Goal: Complete application form: Complete application form

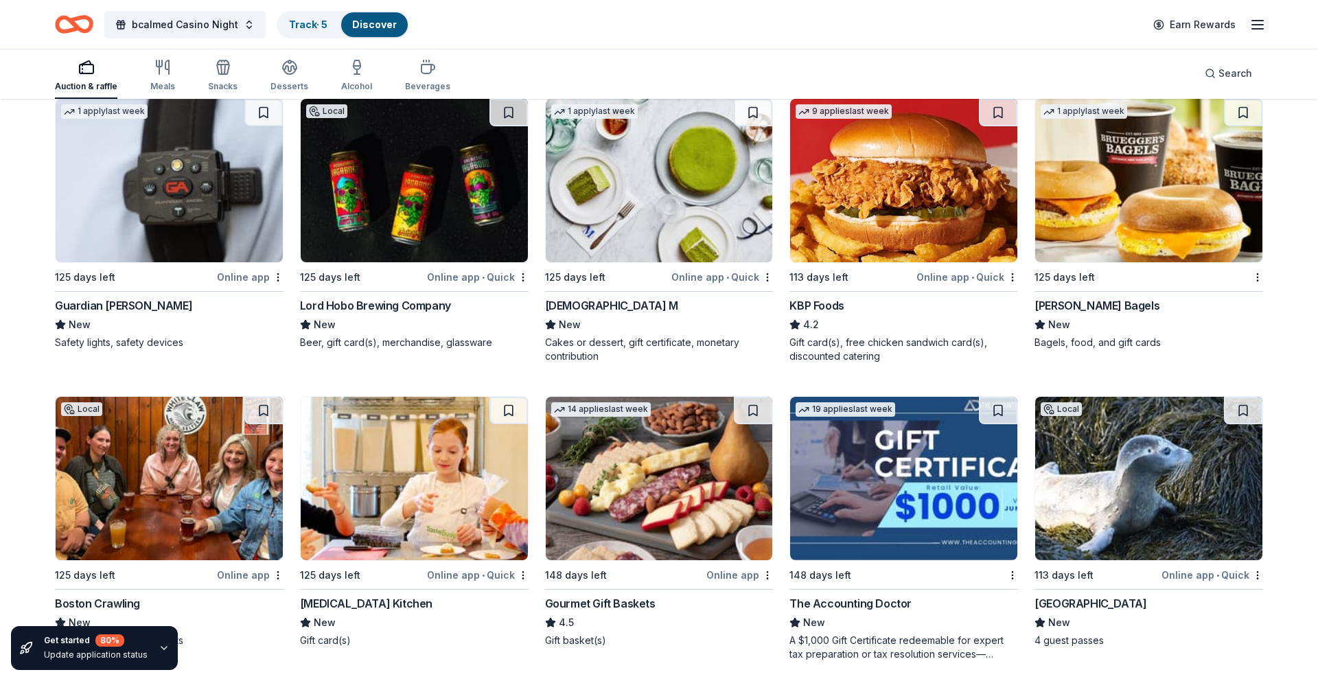
scroll to position [1049, 0]
click at [704, 274] on div "Online app • Quick" at bounding box center [722, 276] width 102 height 17
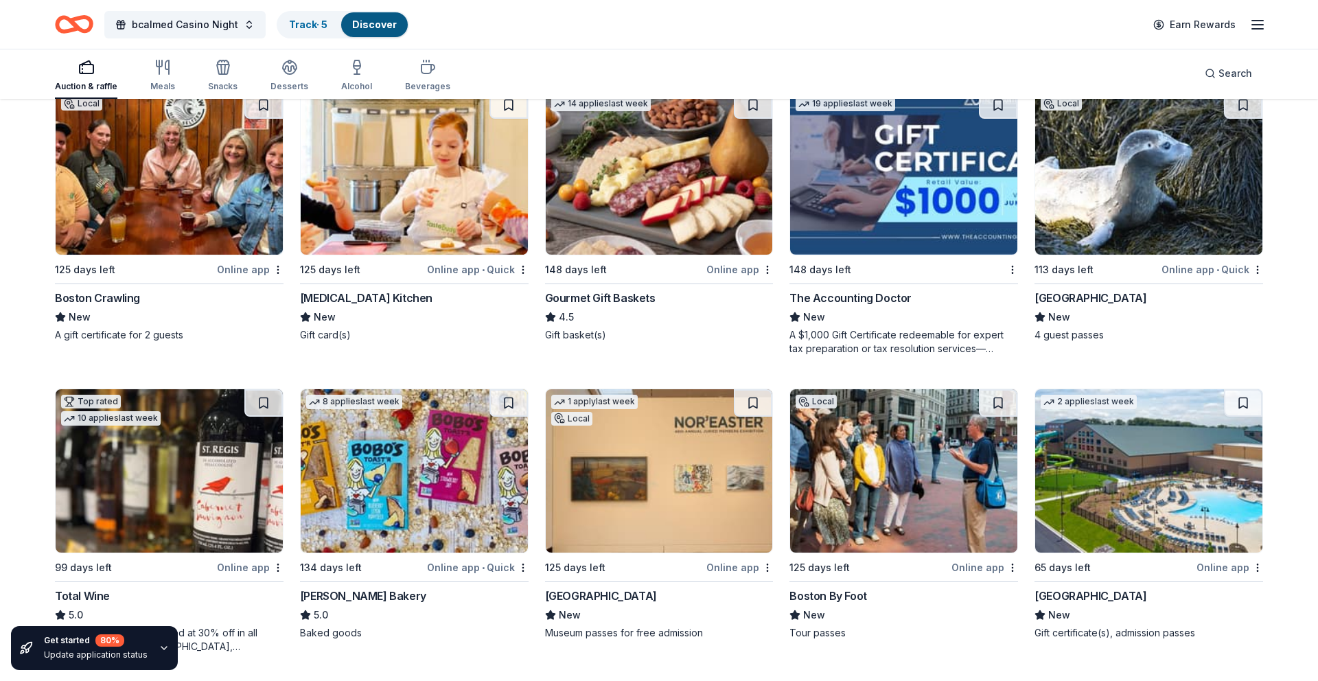
scroll to position [1340, 0]
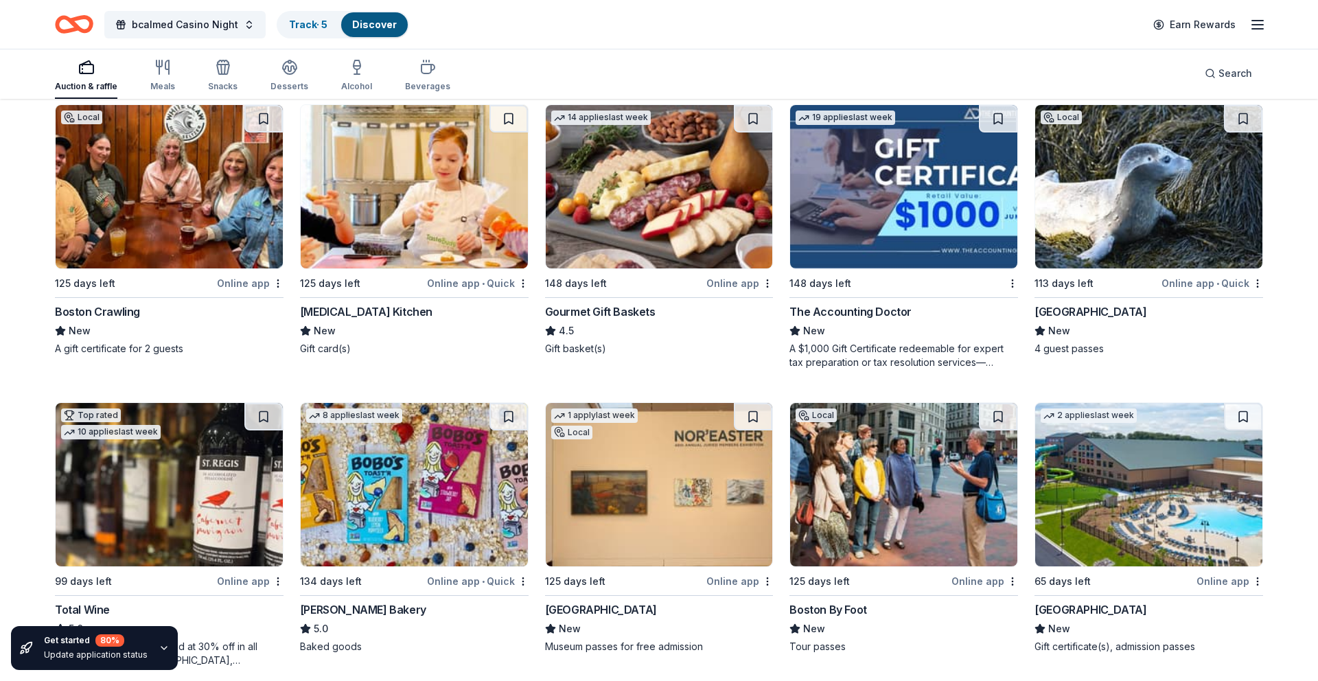
click at [248, 277] on div "Online app" at bounding box center [250, 283] width 67 height 17
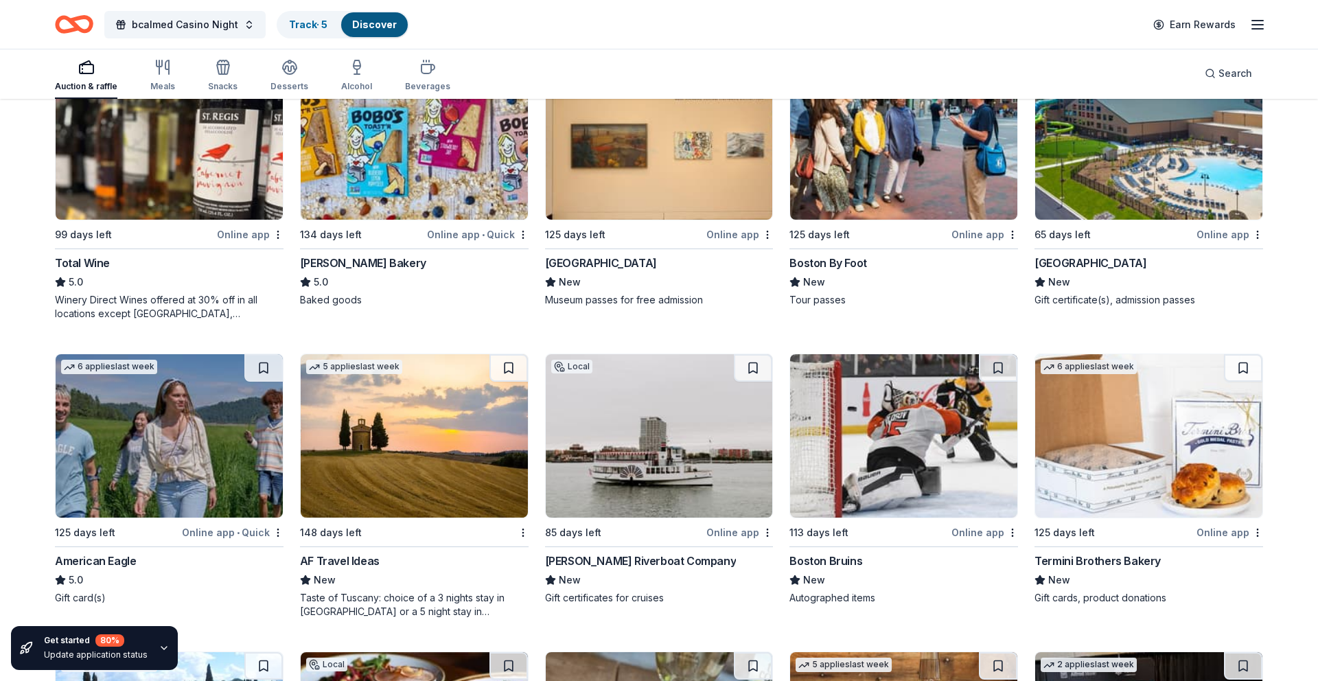
scroll to position [1685, 0]
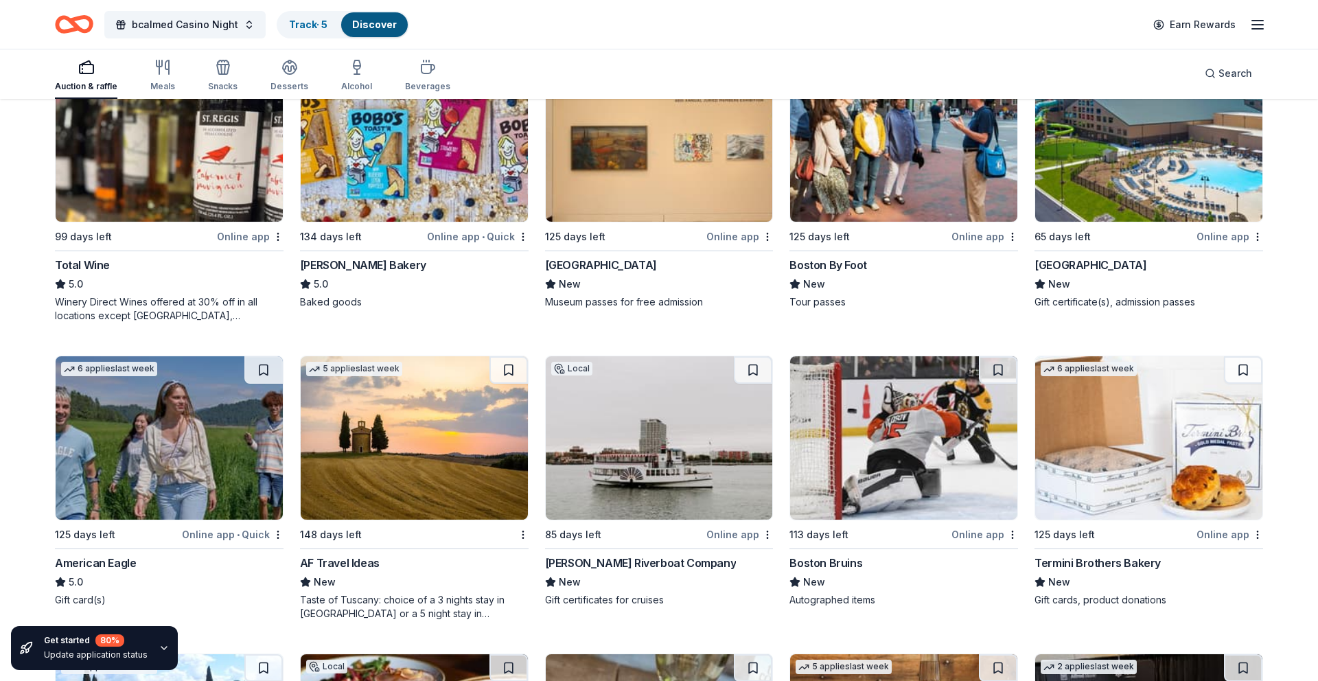
click at [1209, 236] on div "Online app" at bounding box center [1230, 236] width 67 height 17
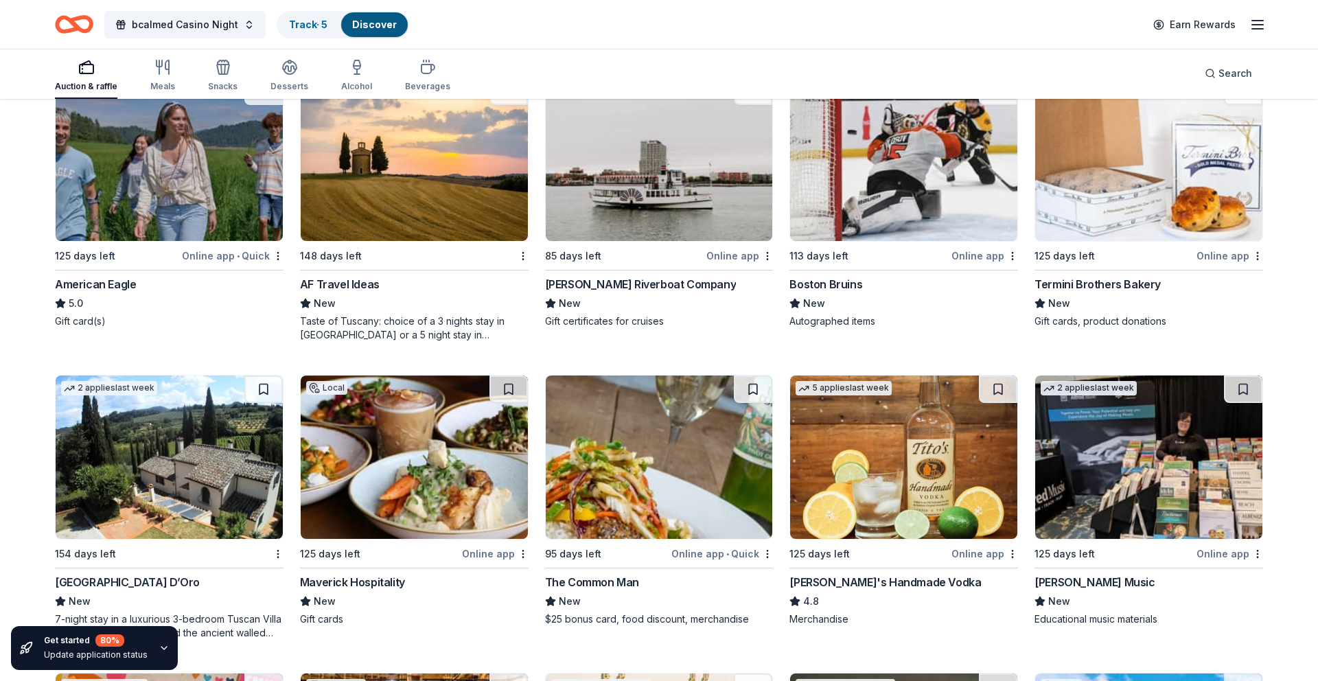
scroll to position [1964, 0]
click at [733, 260] on div "Online app" at bounding box center [739, 254] width 67 height 17
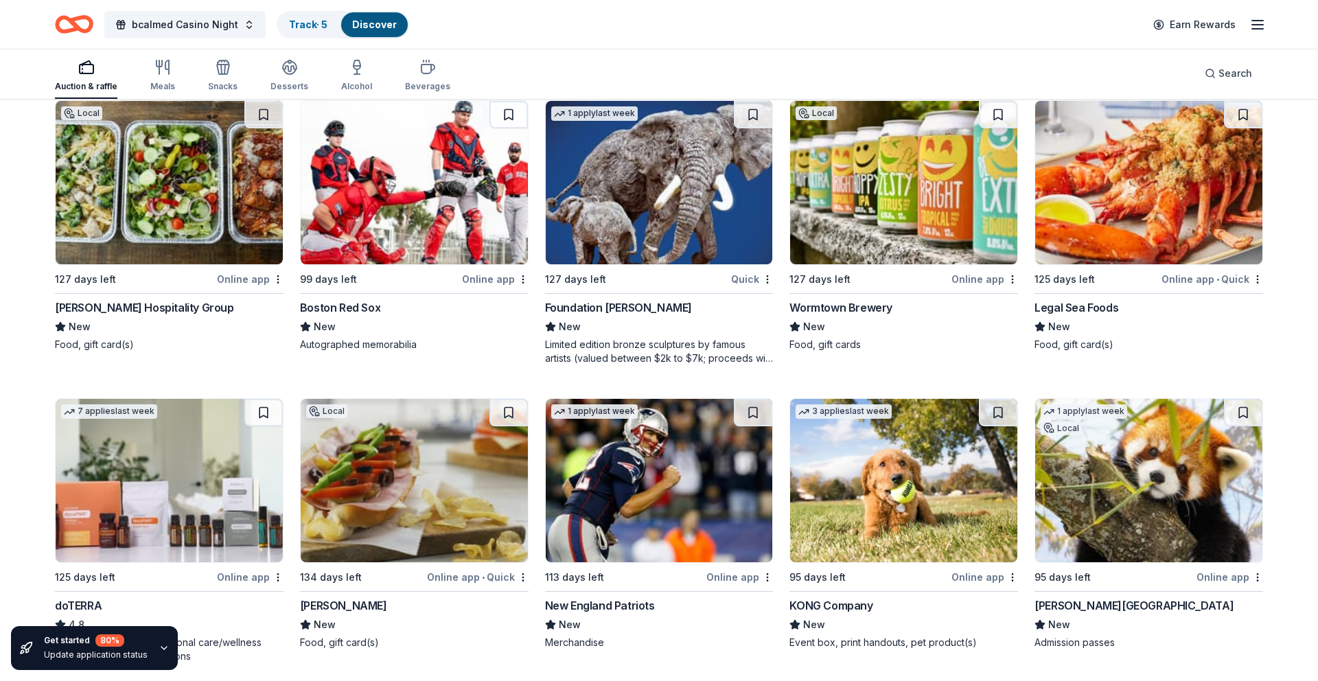
scroll to position [3715, 0]
click at [485, 280] on div "Online app" at bounding box center [495, 278] width 67 height 17
click at [1201, 280] on div "Online app • Quick" at bounding box center [1213, 278] width 102 height 17
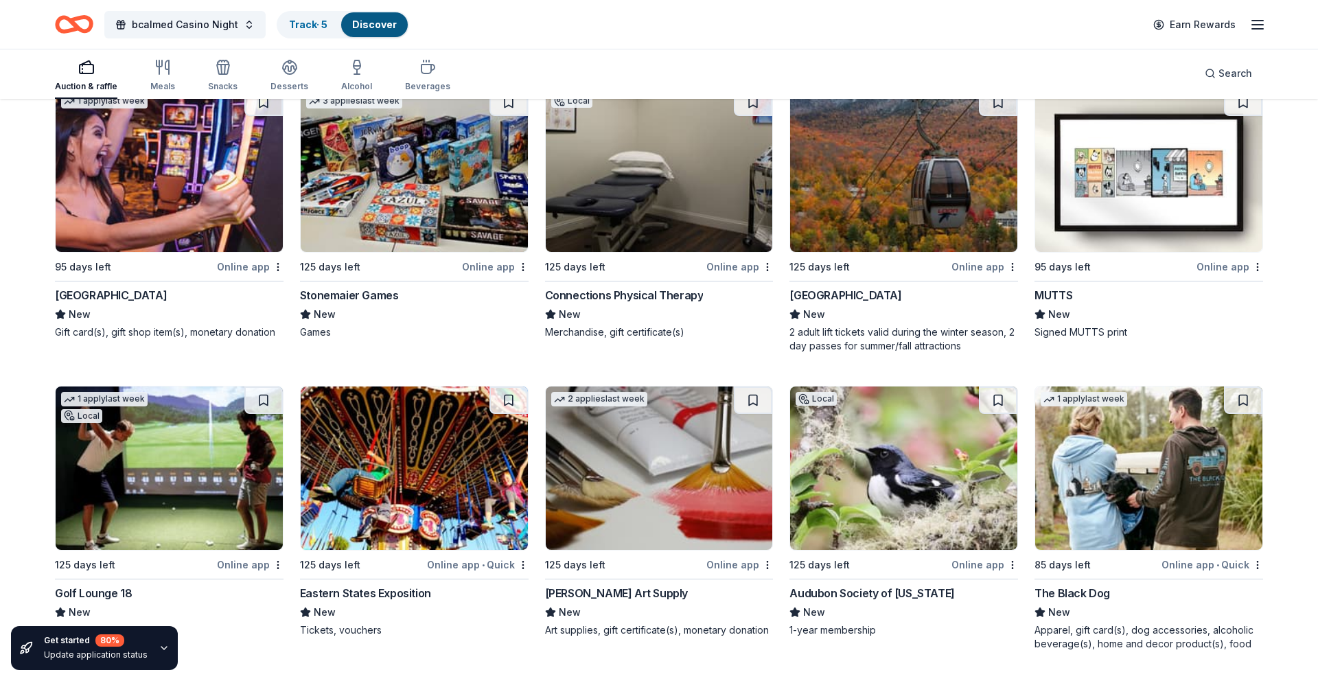
scroll to position [4323, 0]
click at [247, 263] on div "Online app" at bounding box center [250, 265] width 67 height 17
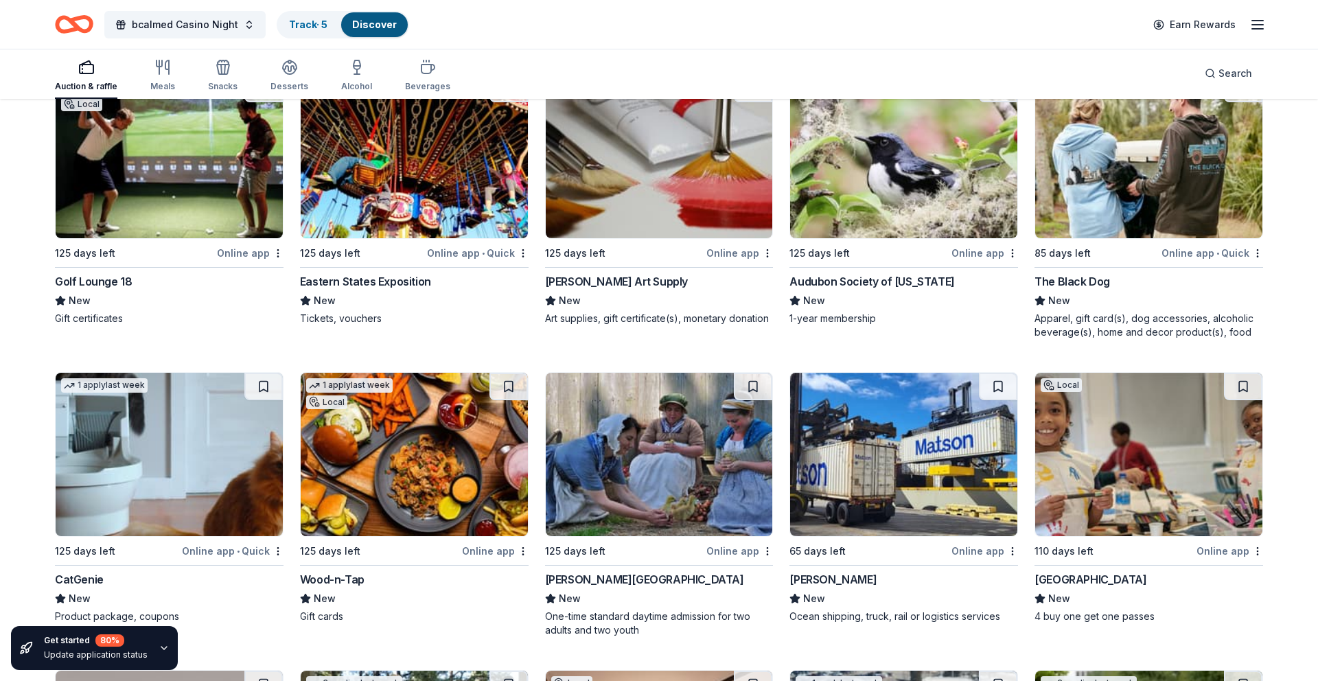
scroll to position [4636, 0]
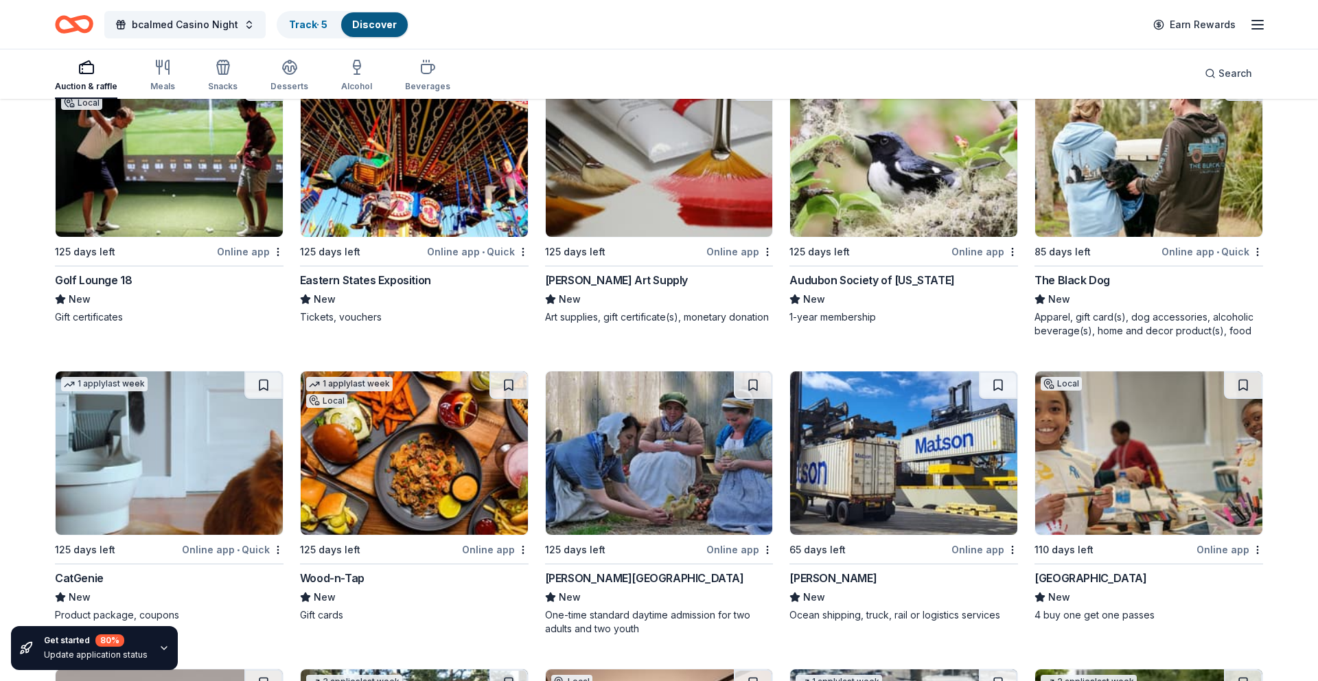
click at [1210, 251] on div "Online app • Quick" at bounding box center [1213, 251] width 102 height 17
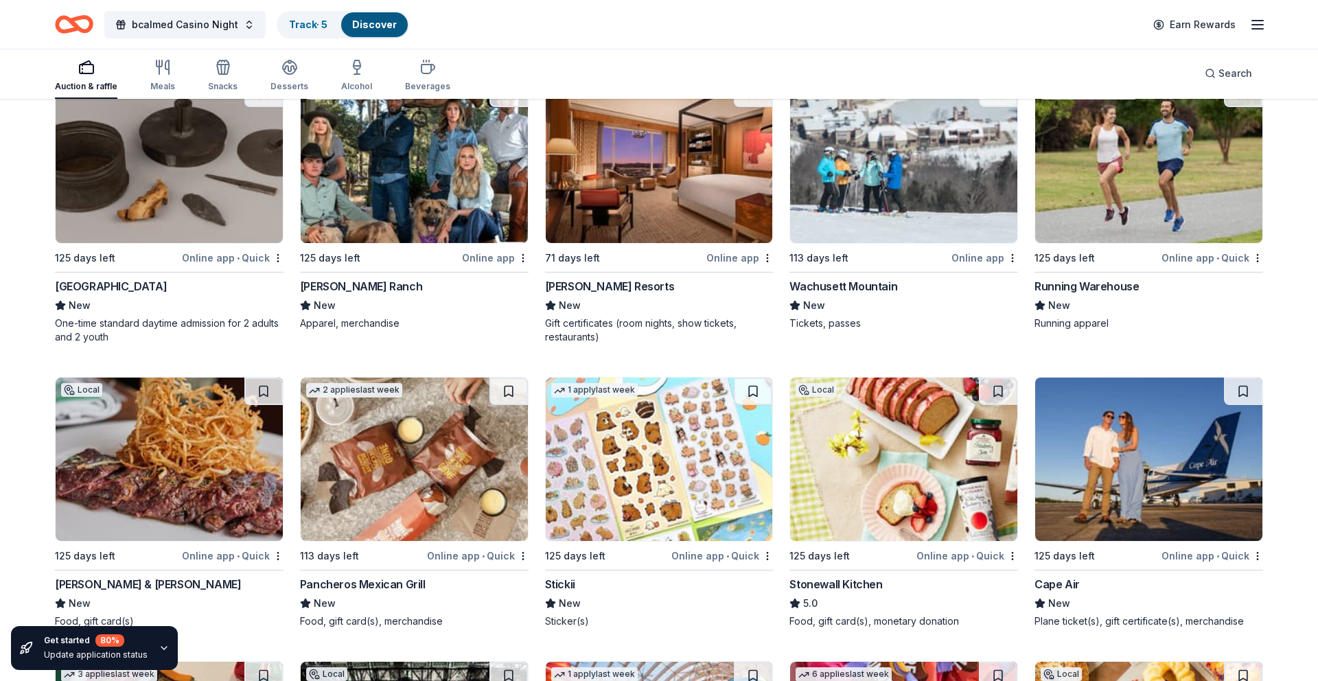
scroll to position [5231, 0]
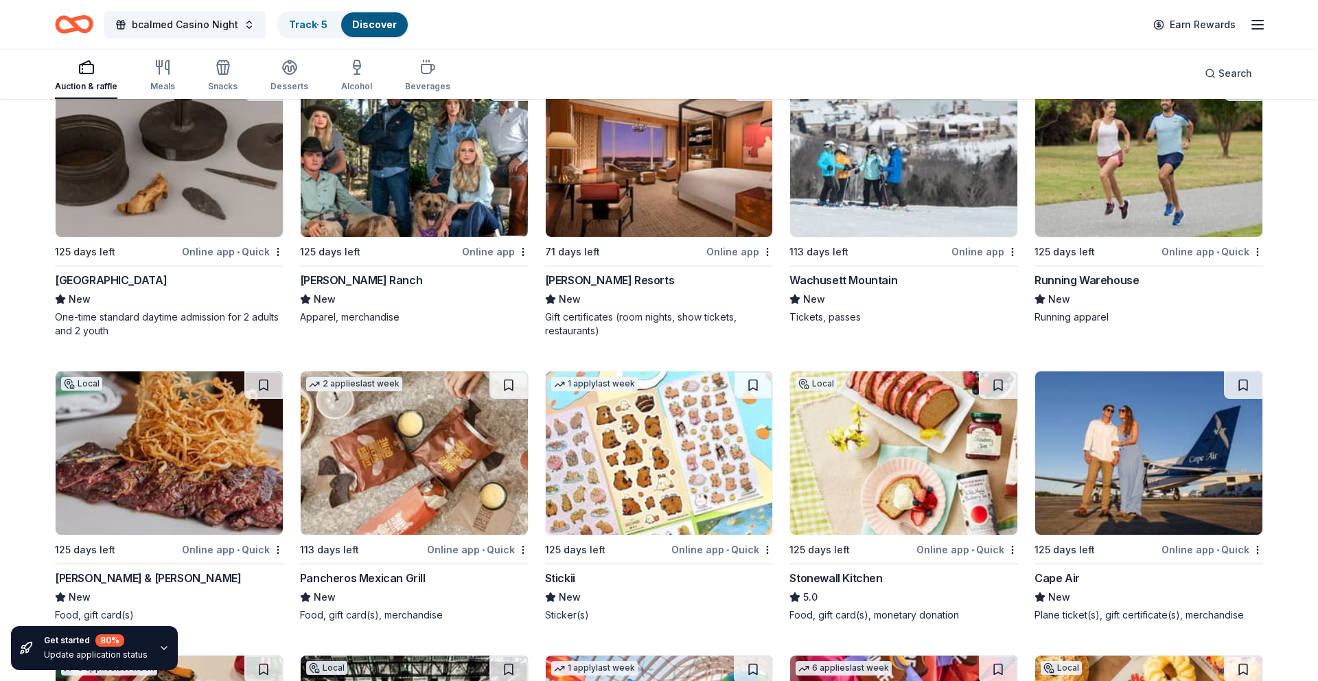
click at [744, 252] on div "Online app" at bounding box center [739, 251] width 67 height 17
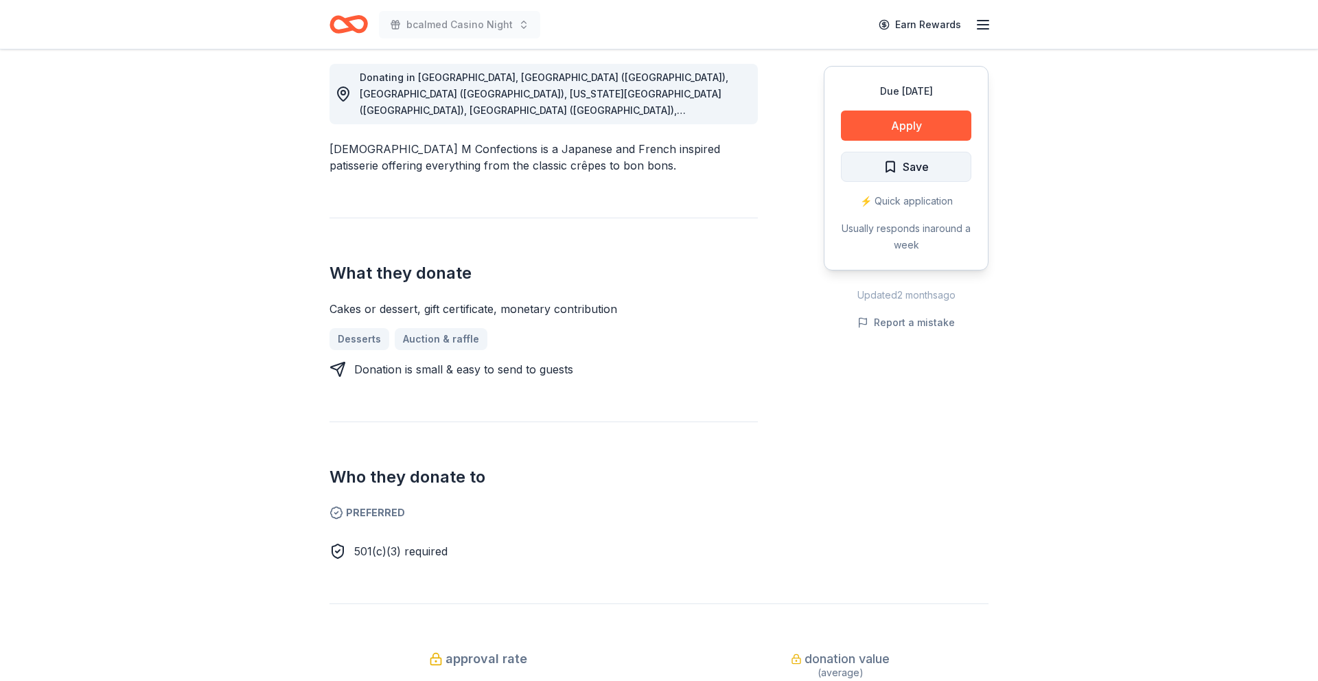
scroll to position [363, 0]
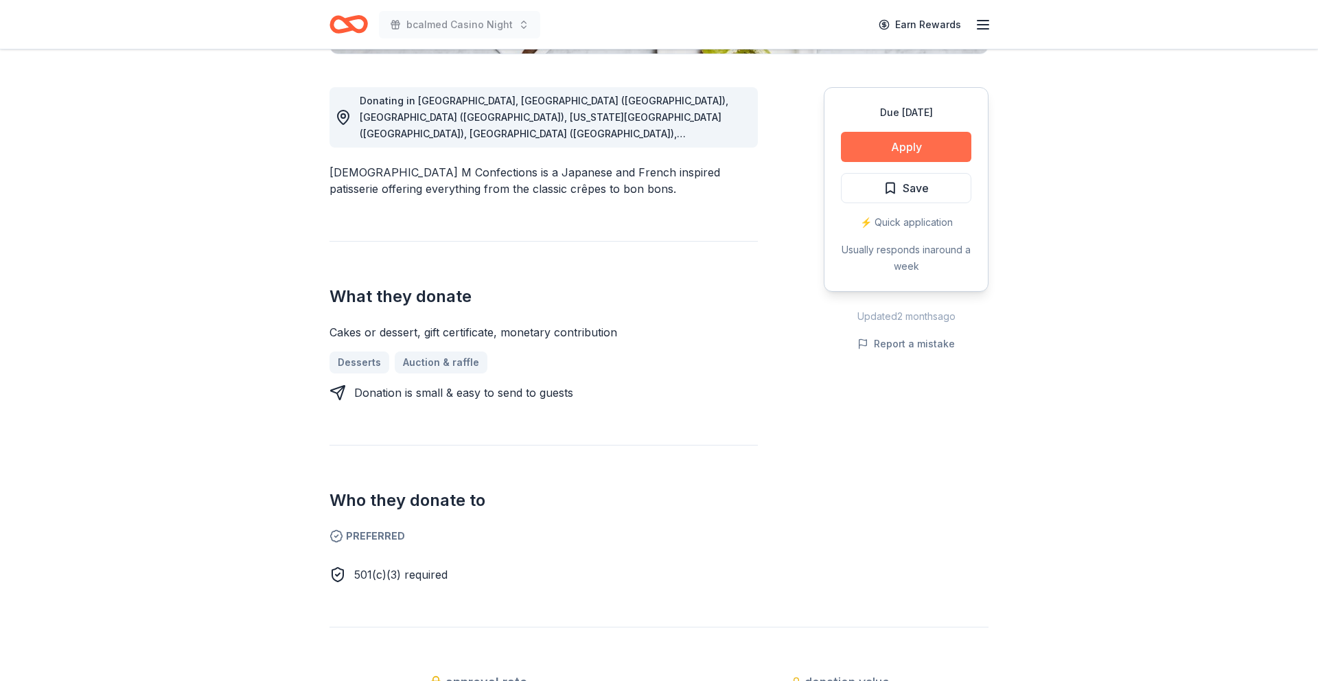
click at [923, 143] on button "Apply" at bounding box center [906, 147] width 130 height 30
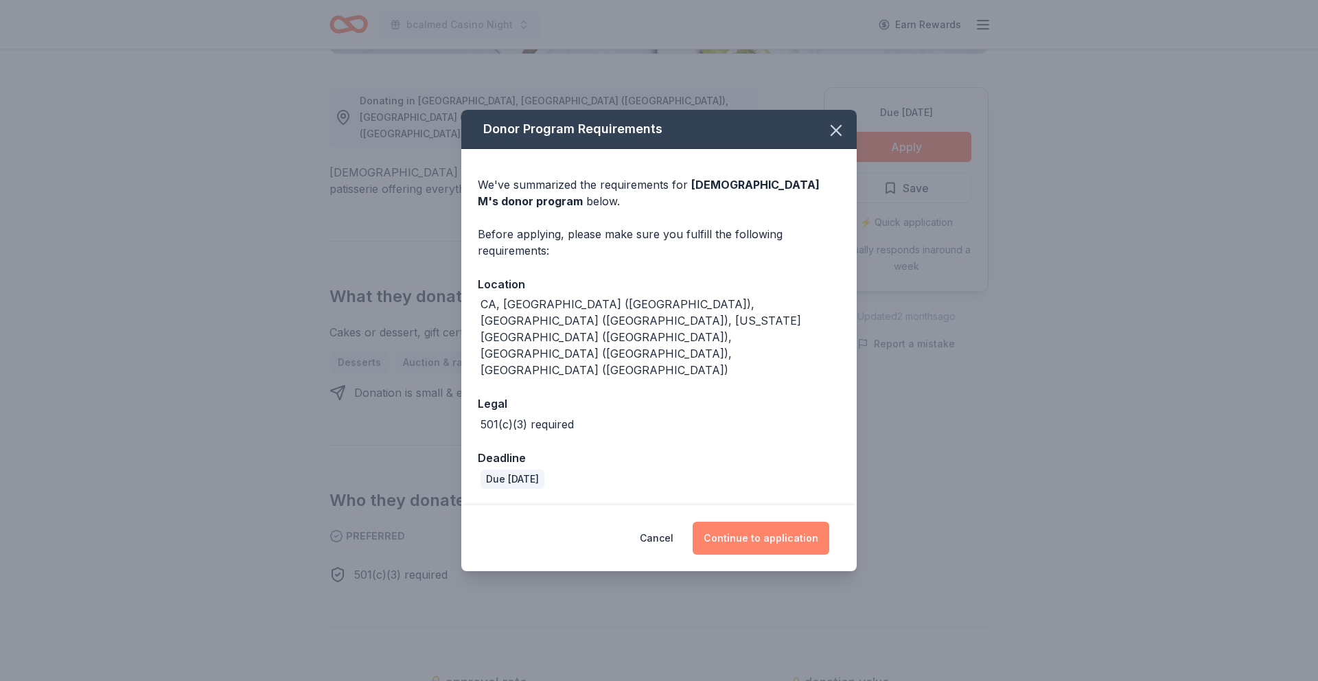
click at [768, 522] on button "Continue to application" at bounding box center [761, 538] width 137 height 33
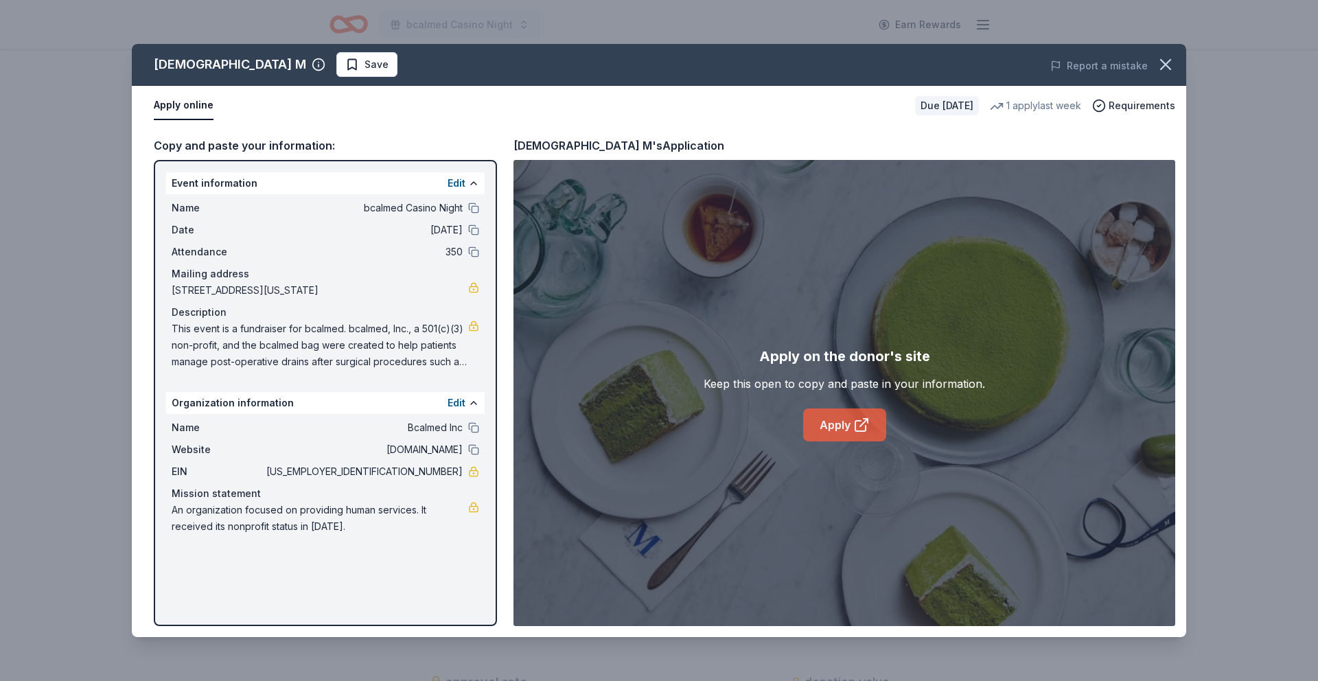
click at [846, 424] on link "Apply" at bounding box center [844, 424] width 83 height 33
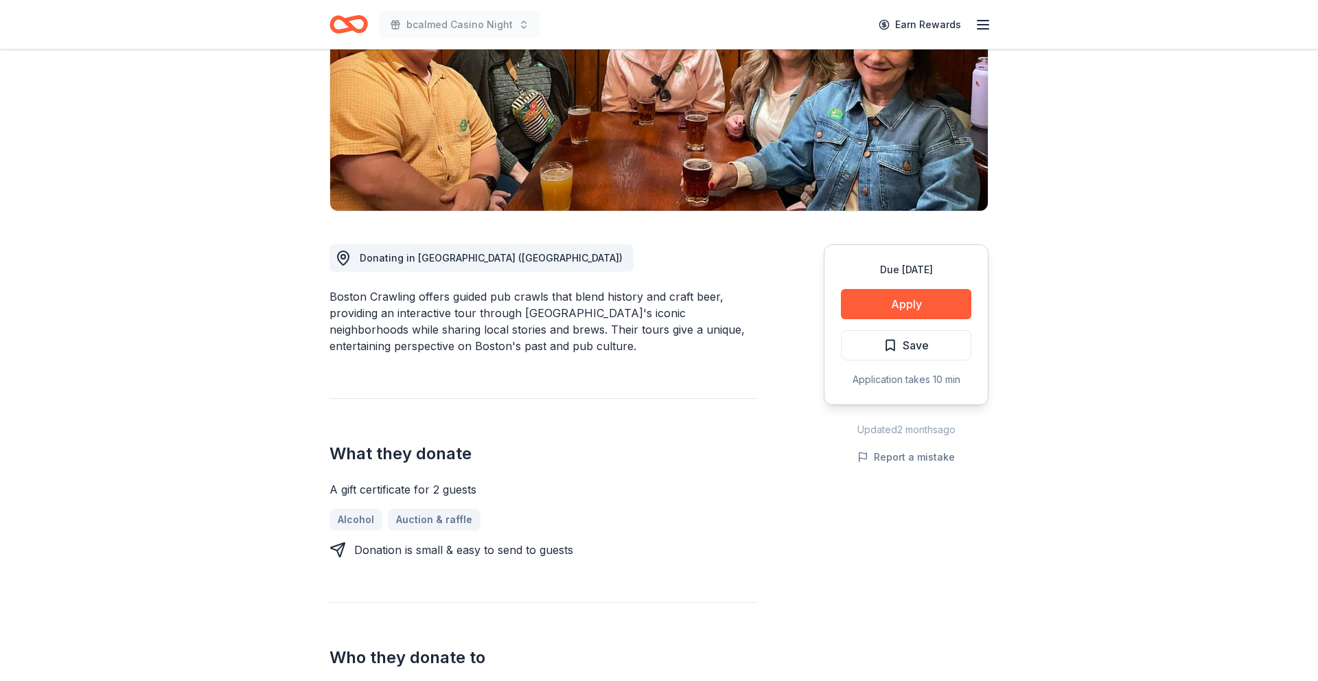
scroll to position [169, 0]
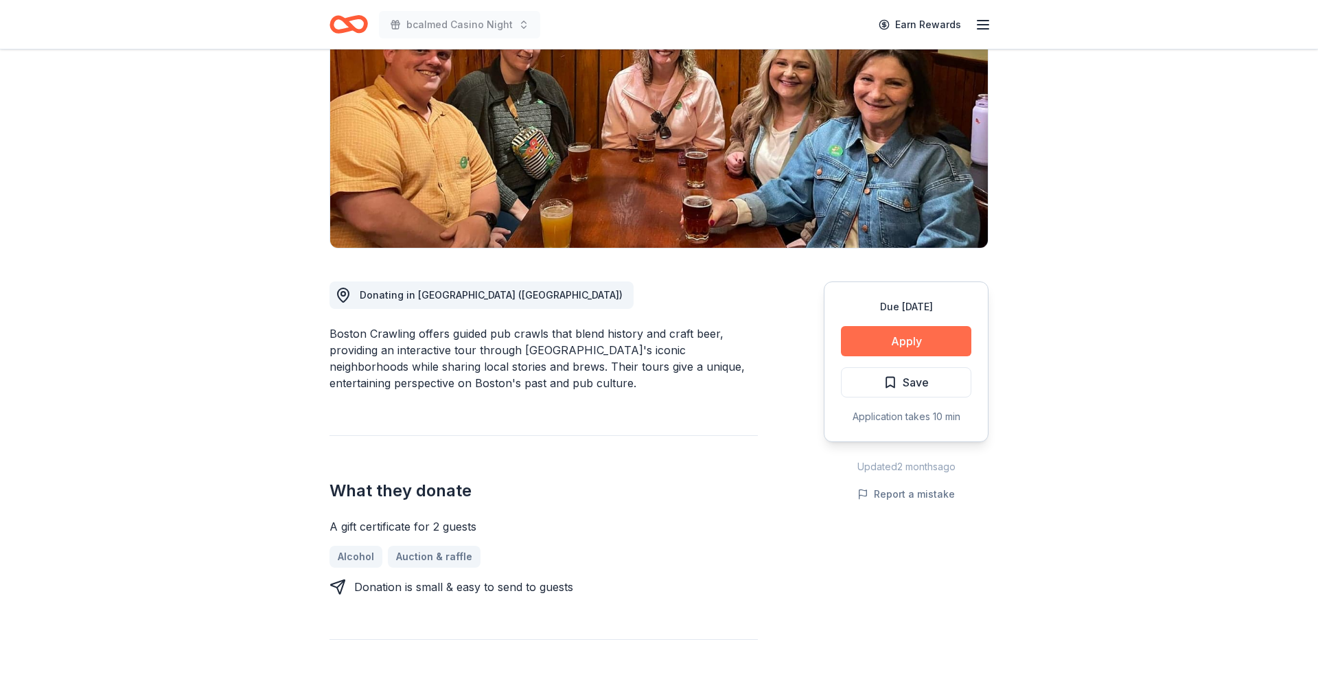
click at [898, 344] on button "Apply" at bounding box center [906, 341] width 130 height 30
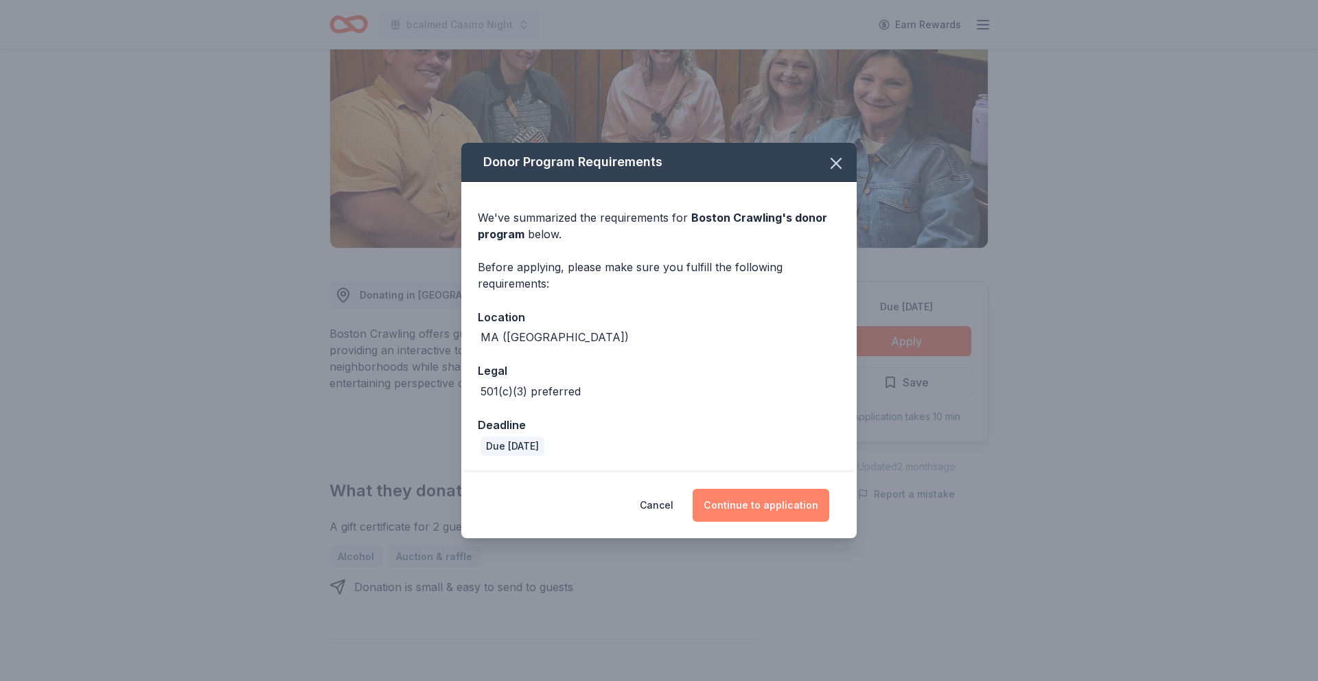
click at [756, 514] on button "Continue to application" at bounding box center [761, 505] width 137 height 33
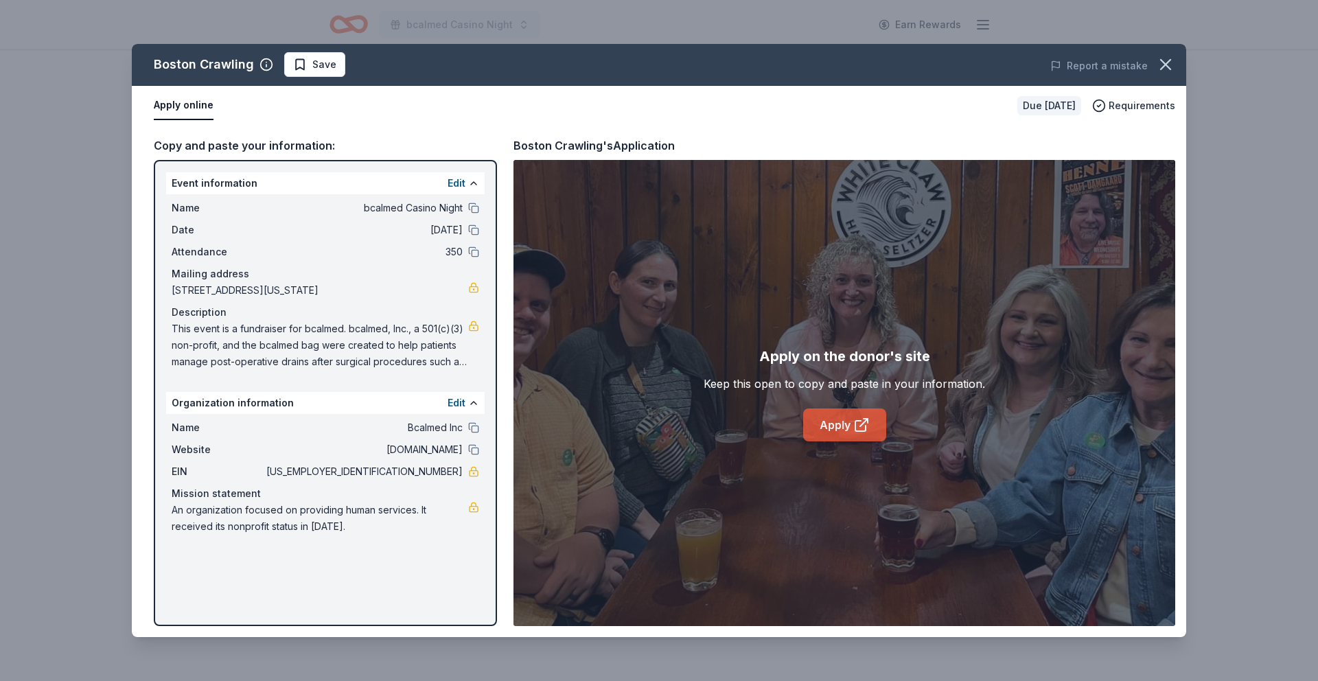
click at [839, 430] on link "Apply" at bounding box center [844, 424] width 83 height 33
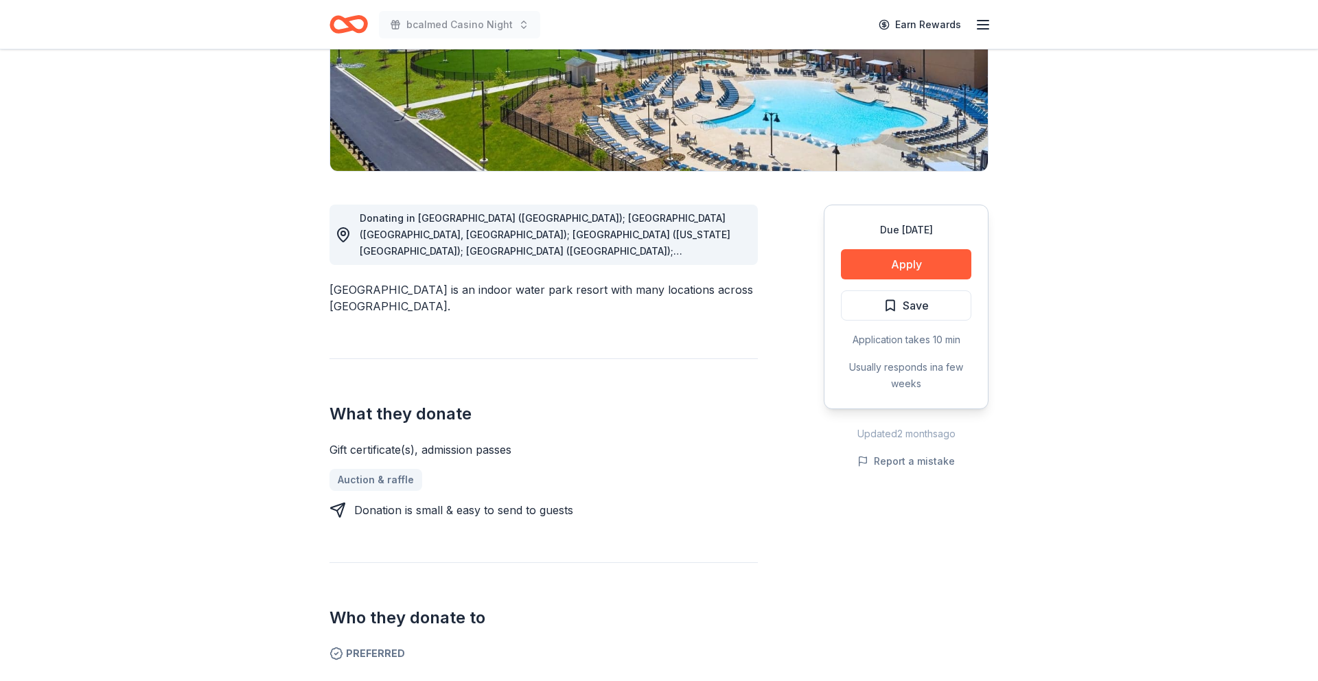
scroll to position [249, 0]
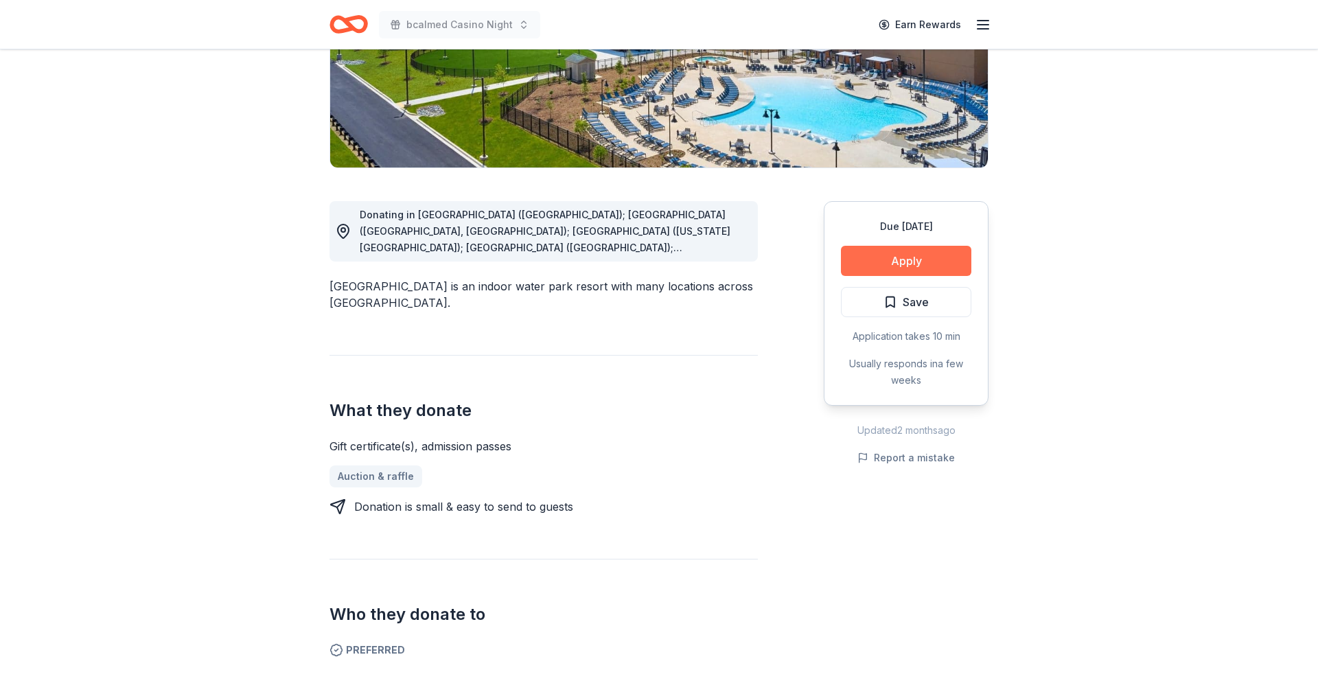
click at [901, 262] on button "Apply" at bounding box center [906, 261] width 130 height 30
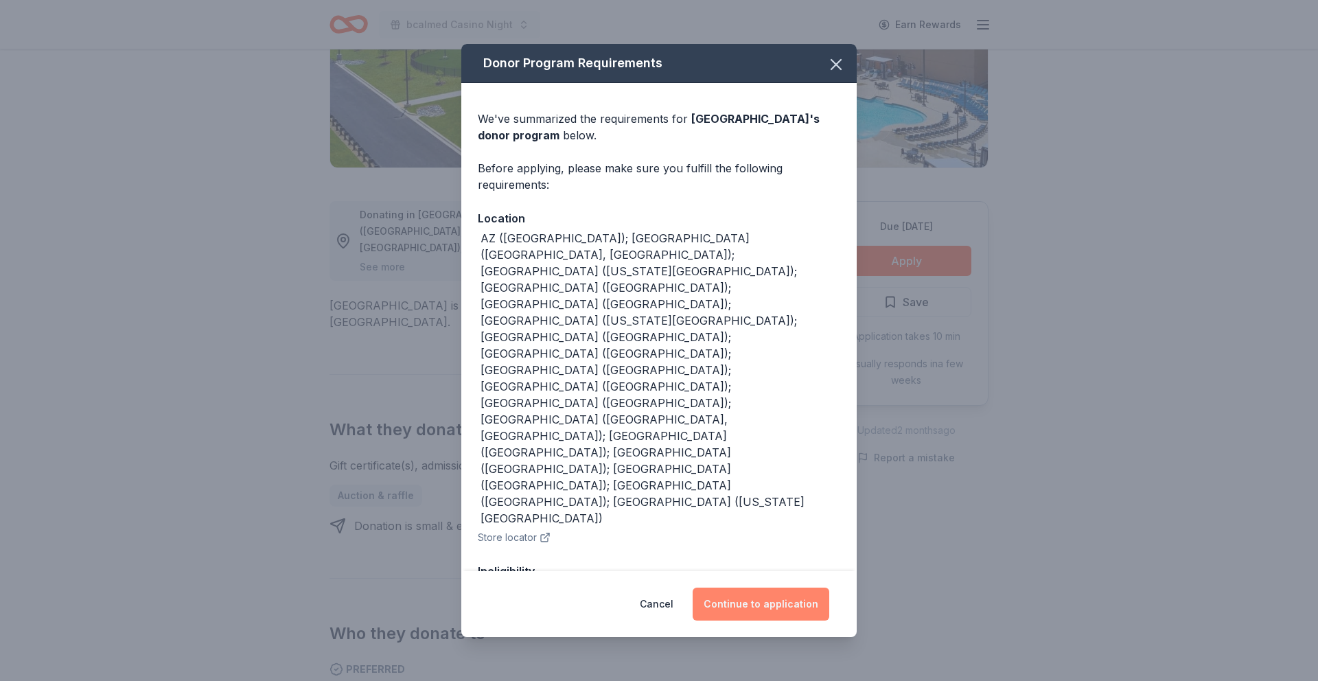
click at [763, 588] on button "Continue to application" at bounding box center [761, 604] width 137 height 33
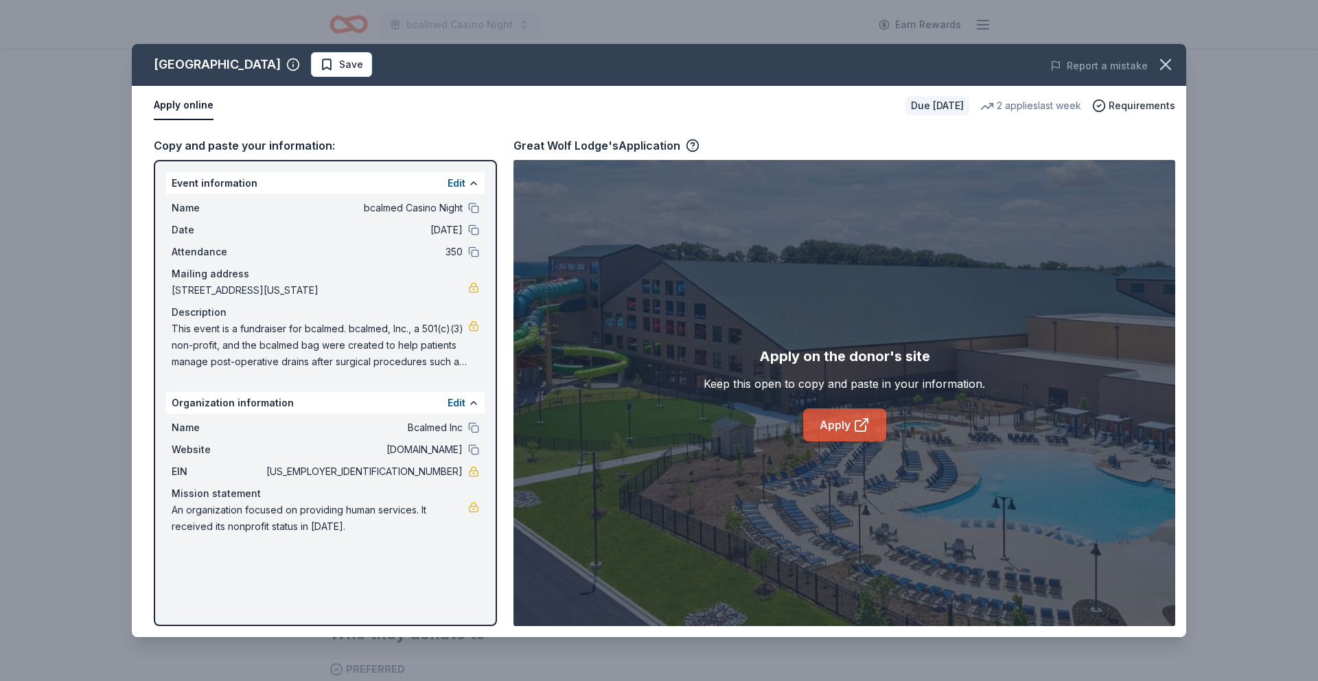
click at [849, 430] on link "Apply" at bounding box center [844, 424] width 83 height 33
click at [1174, 68] on icon "button" at bounding box center [1165, 64] width 19 height 19
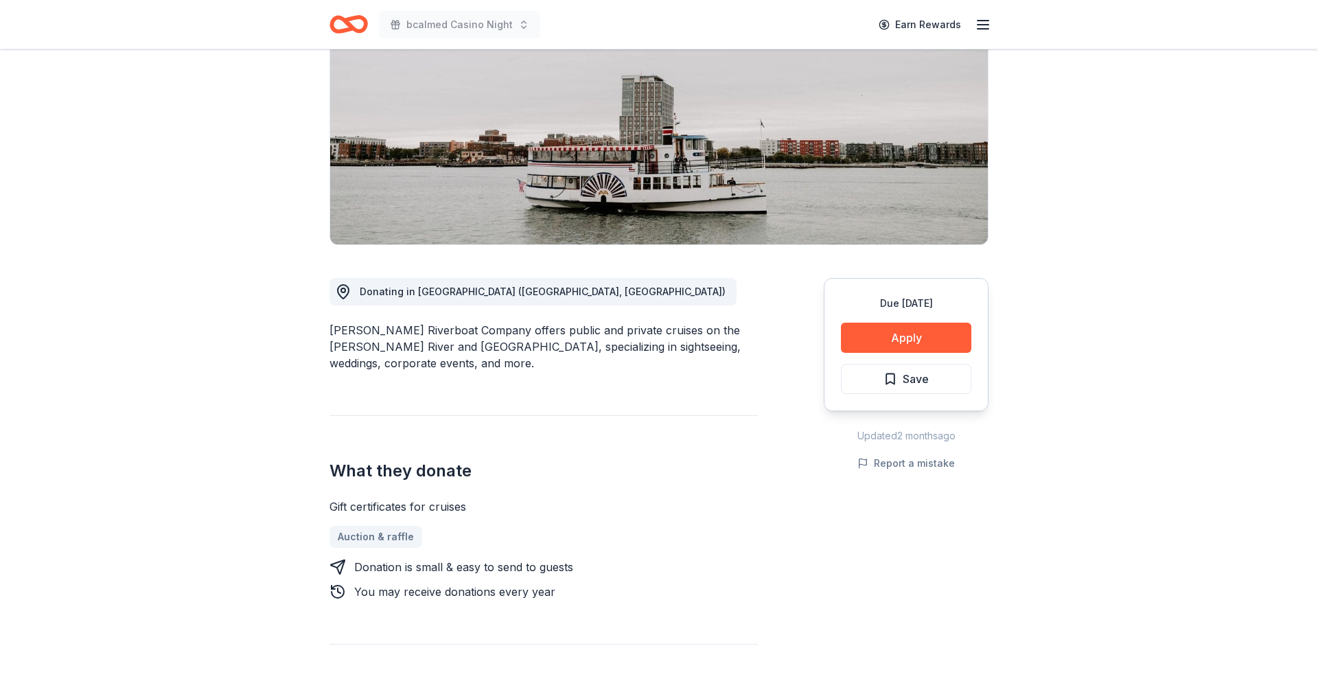
scroll to position [202, 0]
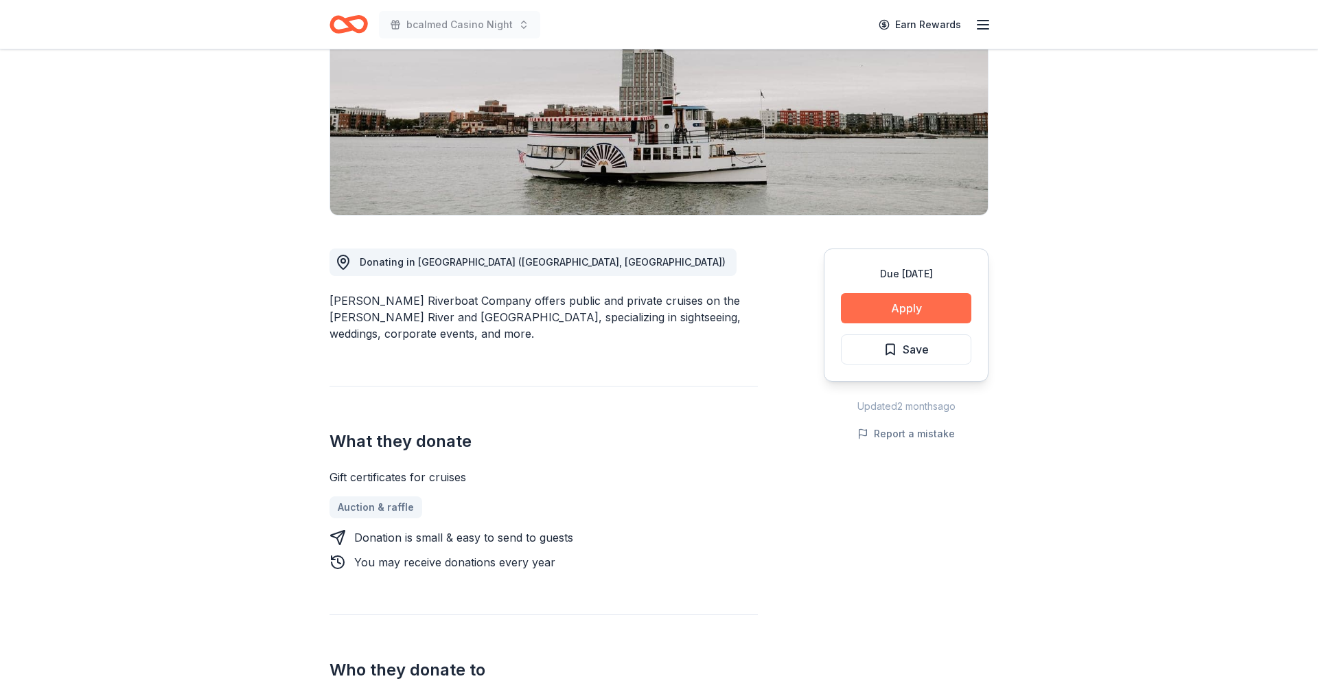
click at [889, 308] on button "Apply" at bounding box center [906, 308] width 130 height 30
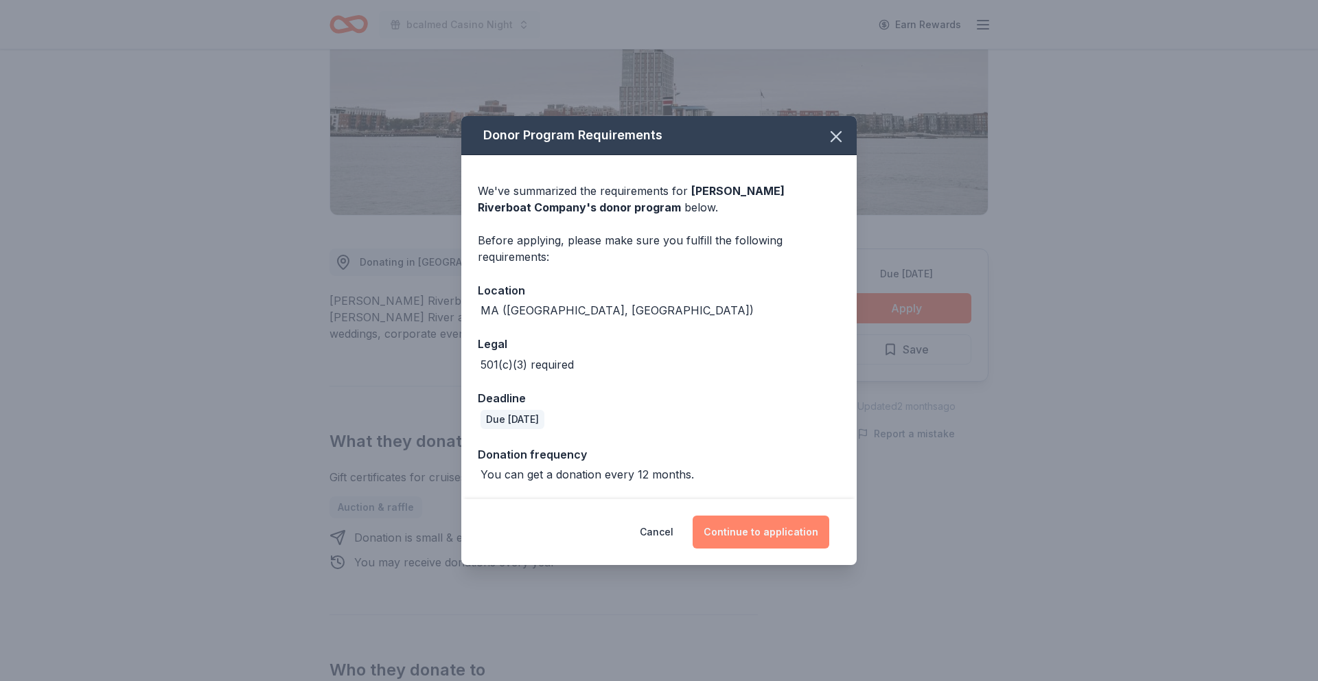
click at [773, 533] on button "Continue to application" at bounding box center [761, 532] width 137 height 33
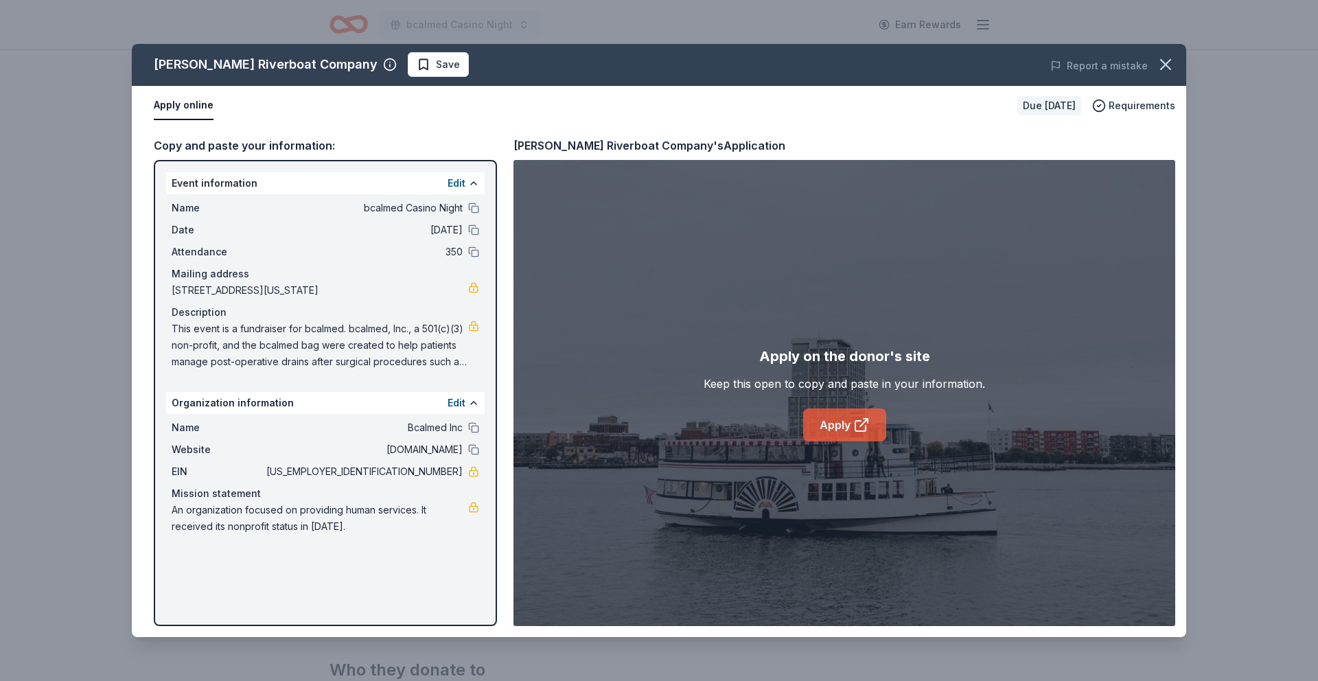
click at [847, 417] on link "Apply" at bounding box center [844, 424] width 83 height 33
click at [1169, 64] on icon "button" at bounding box center [1165, 64] width 19 height 19
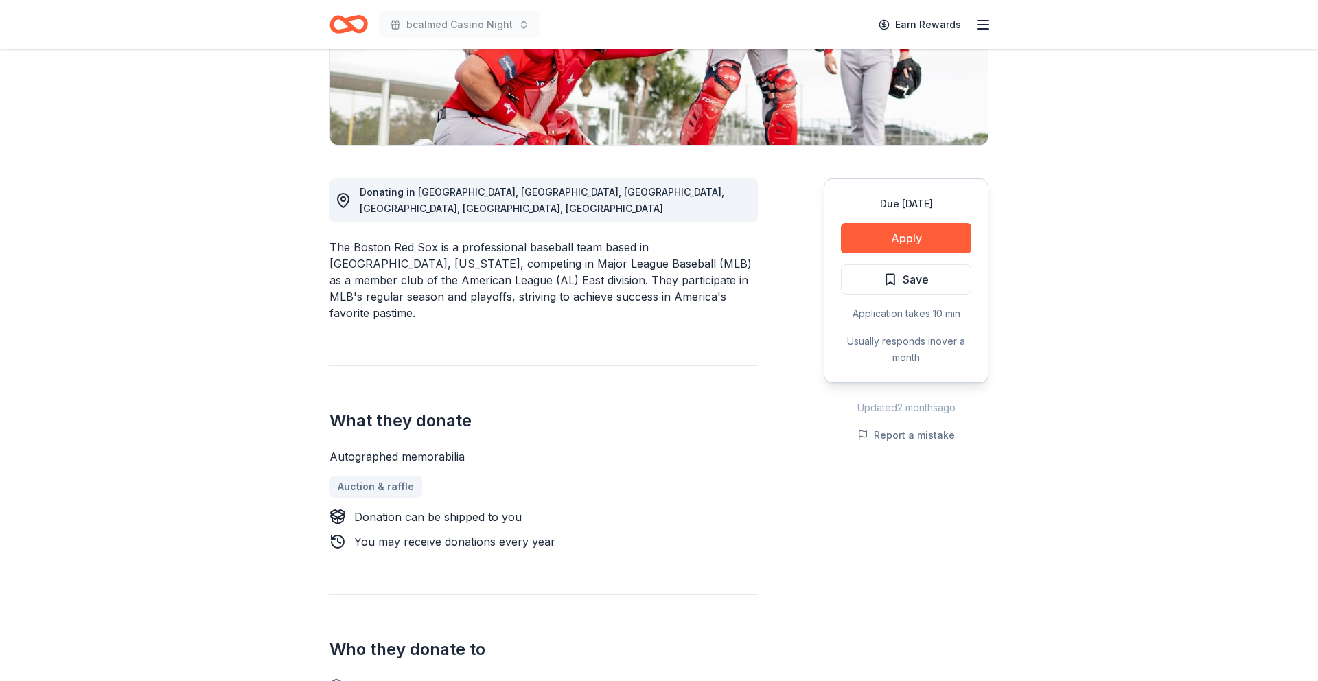
scroll to position [309, 0]
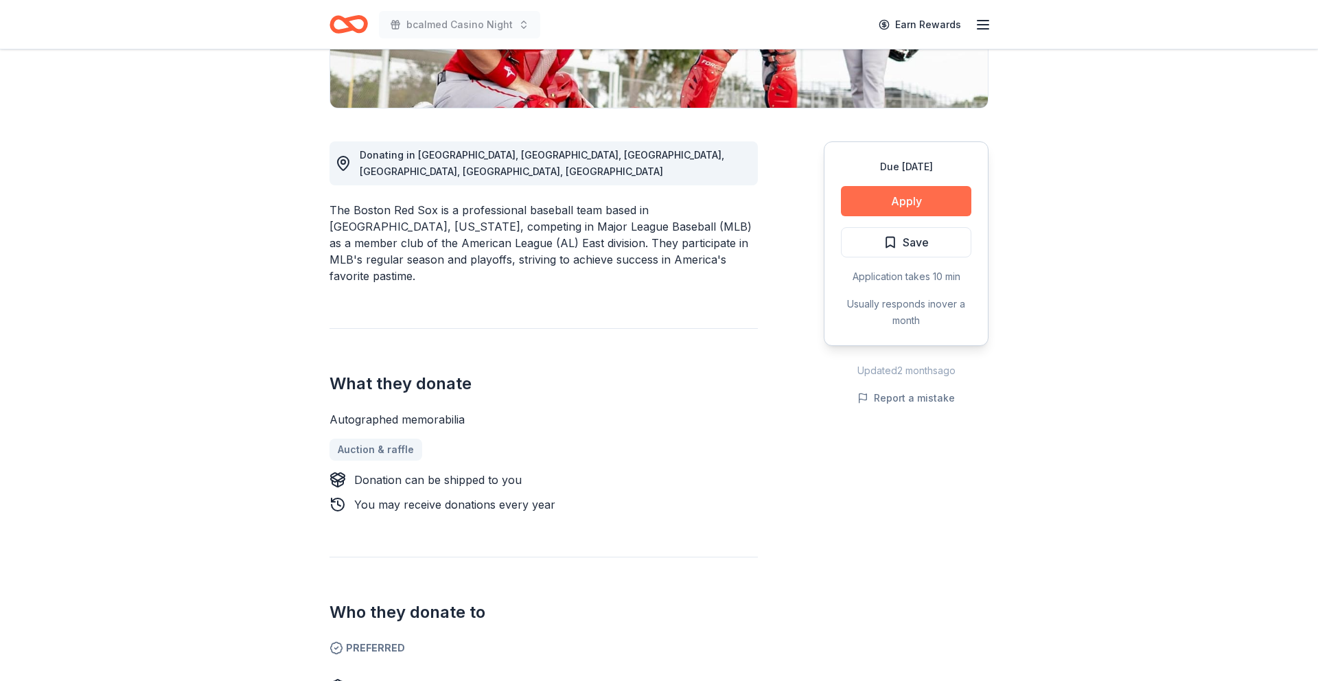
click at [883, 203] on button "Apply" at bounding box center [906, 201] width 130 height 30
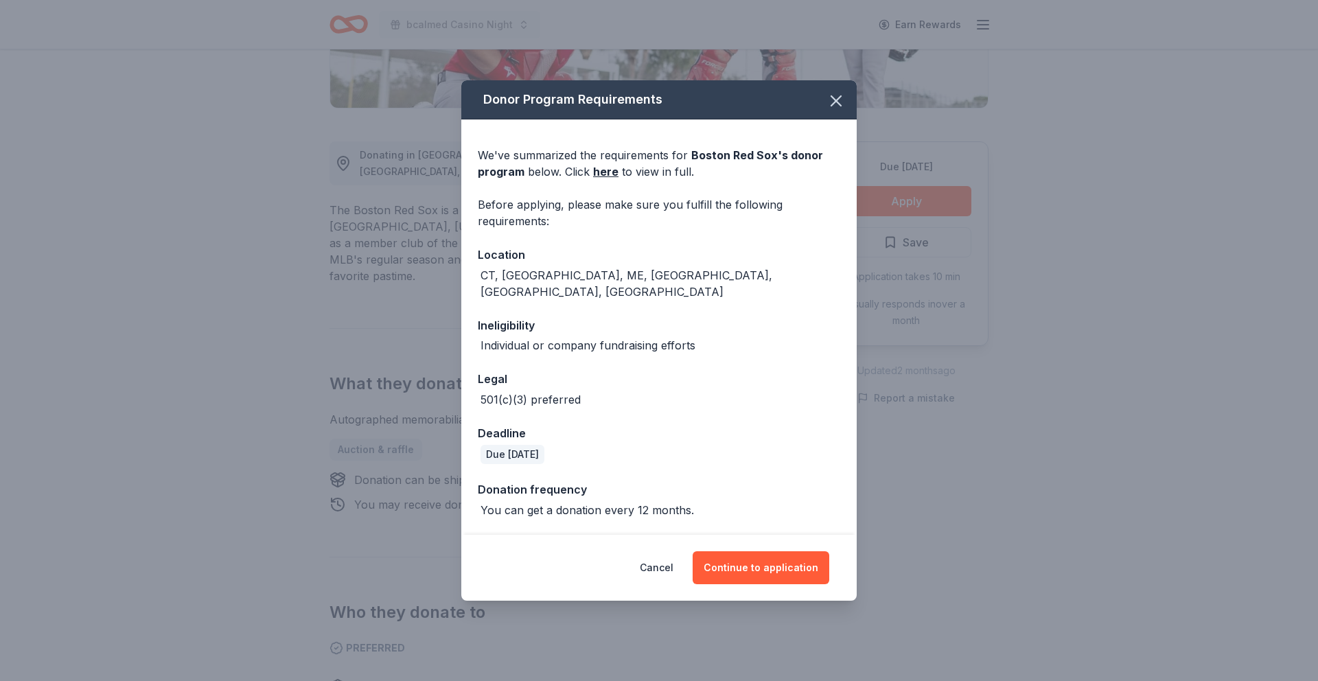
drag, startPoint x: 832, startPoint y: 116, endPoint x: 939, endPoint y: 42, distance: 129.7
click at [834, 111] on icon "button" at bounding box center [836, 100] width 19 height 19
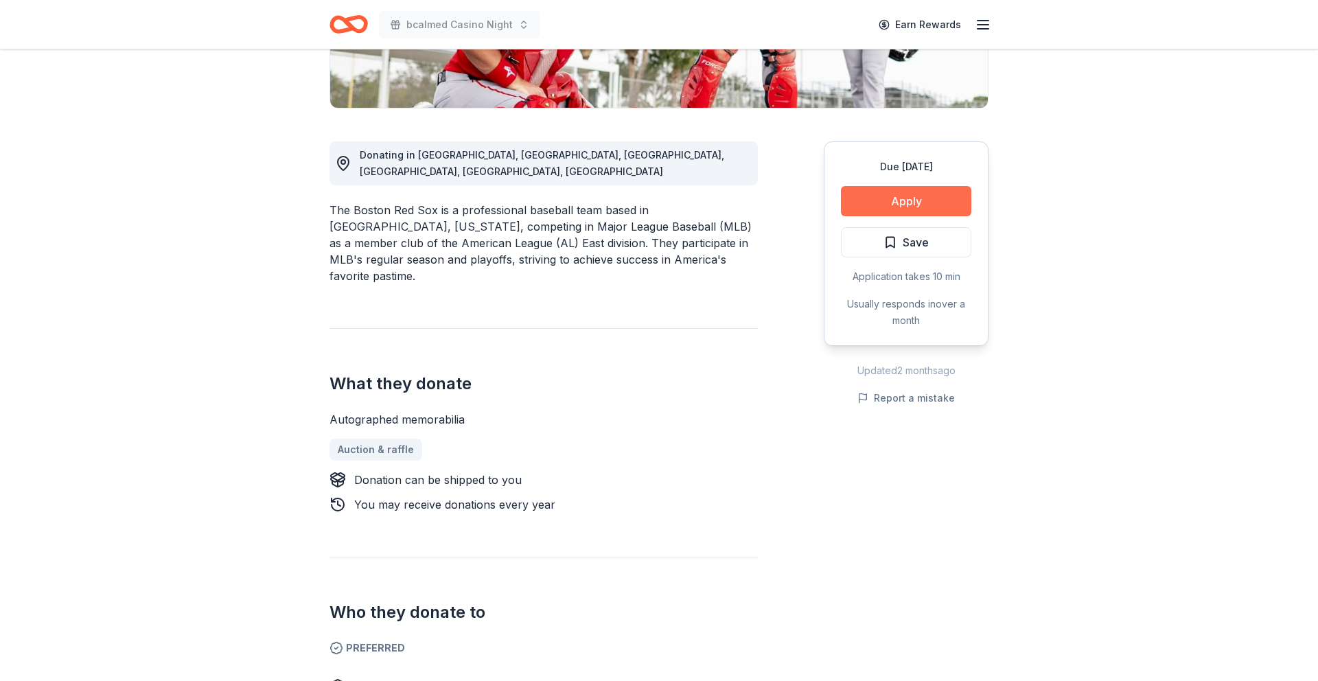
click at [908, 195] on button "Apply" at bounding box center [906, 201] width 130 height 30
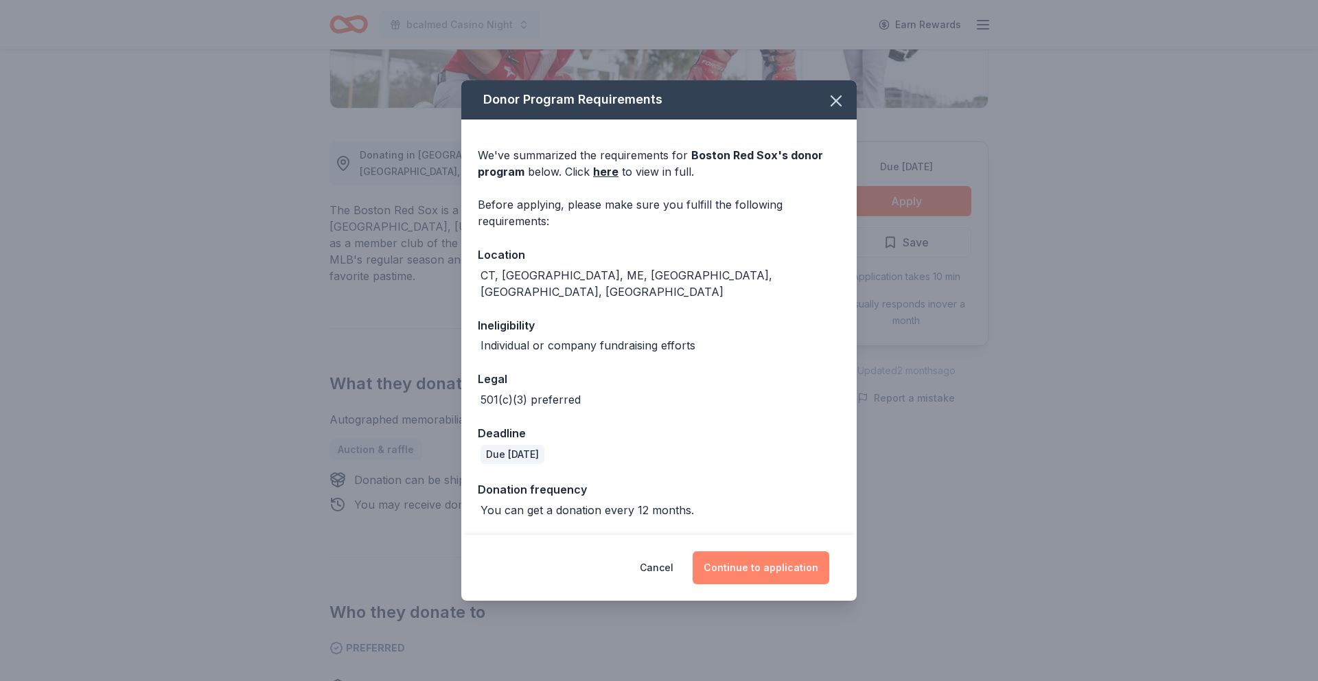
click at [785, 560] on button "Continue to application" at bounding box center [761, 567] width 137 height 33
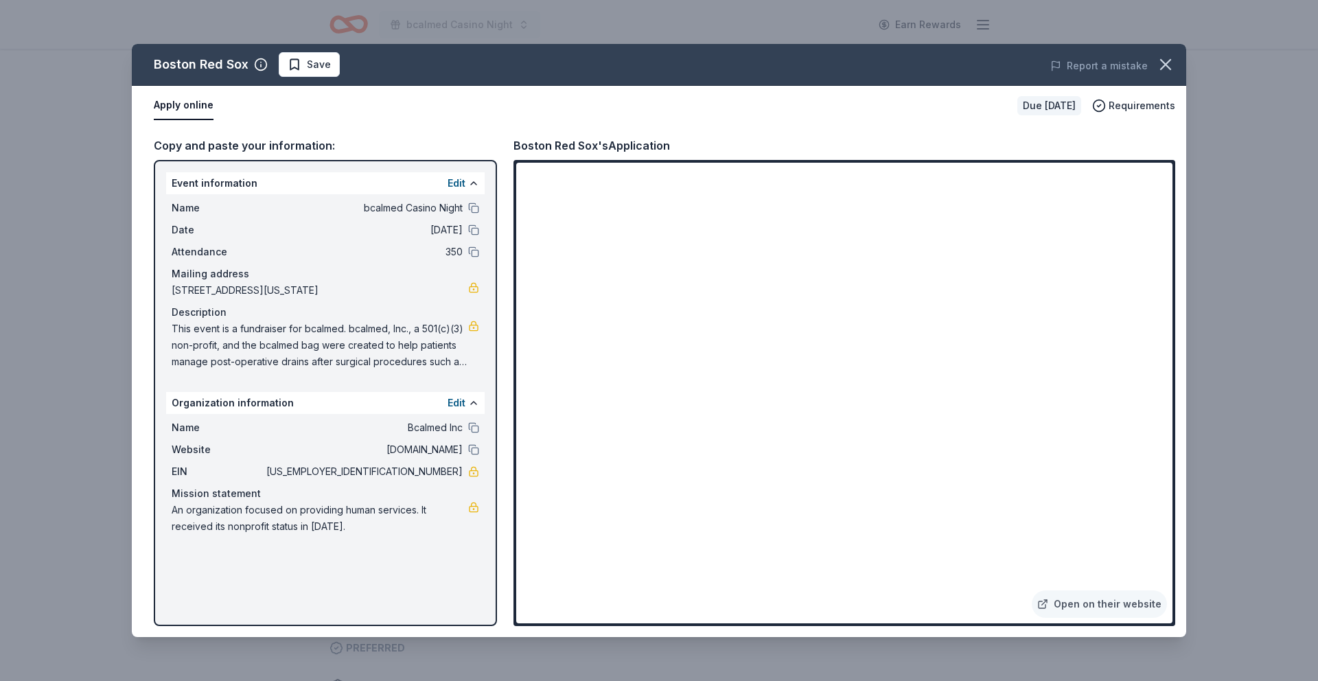
drag, startPoint x: 1165, startPoint y: 62, endPoint x: 1206, endPoint y: 20, distance: 59.2
click at [1166, 60] on icon "button" at bounding box center [1165, 64] width 19 height 19
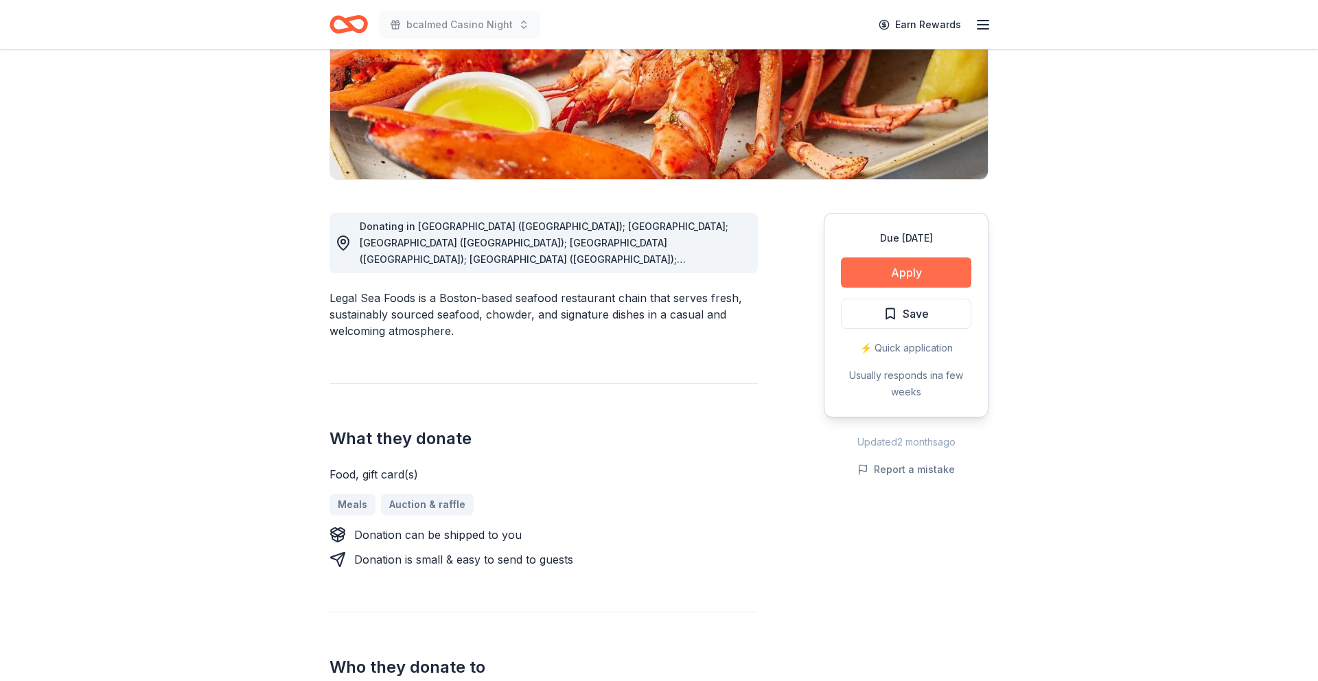
scroll to position [242, 0]
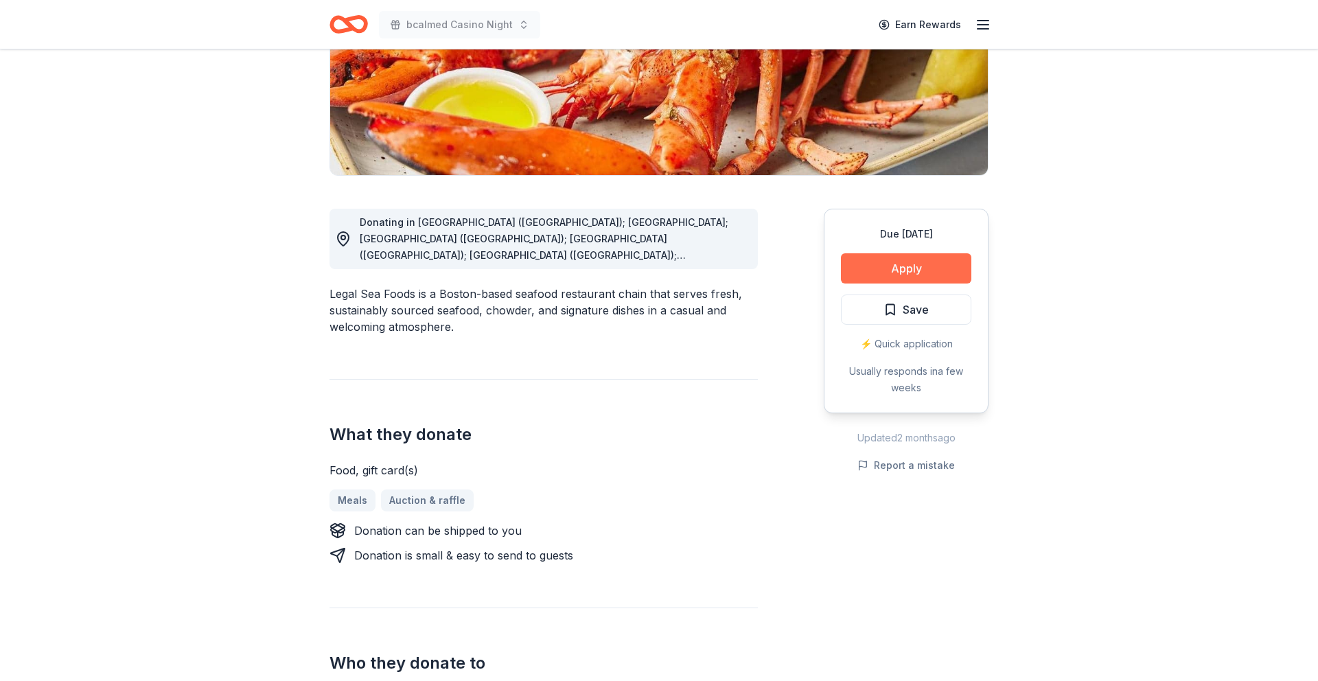
click at [915, 272] on button "Apply" at bounding box center [906, 268] width 130 height 30
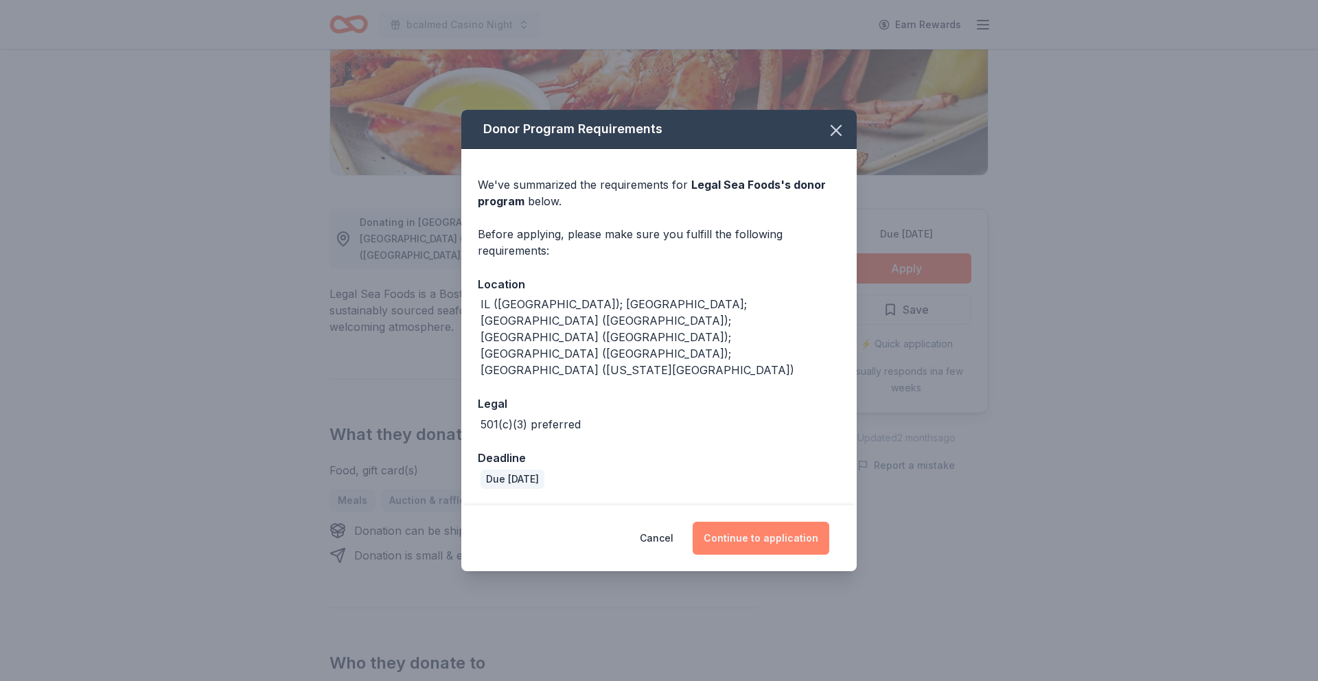
click at [779, 522] on button "Continue to application" at bounding box center [761, 538] width 137 height 33
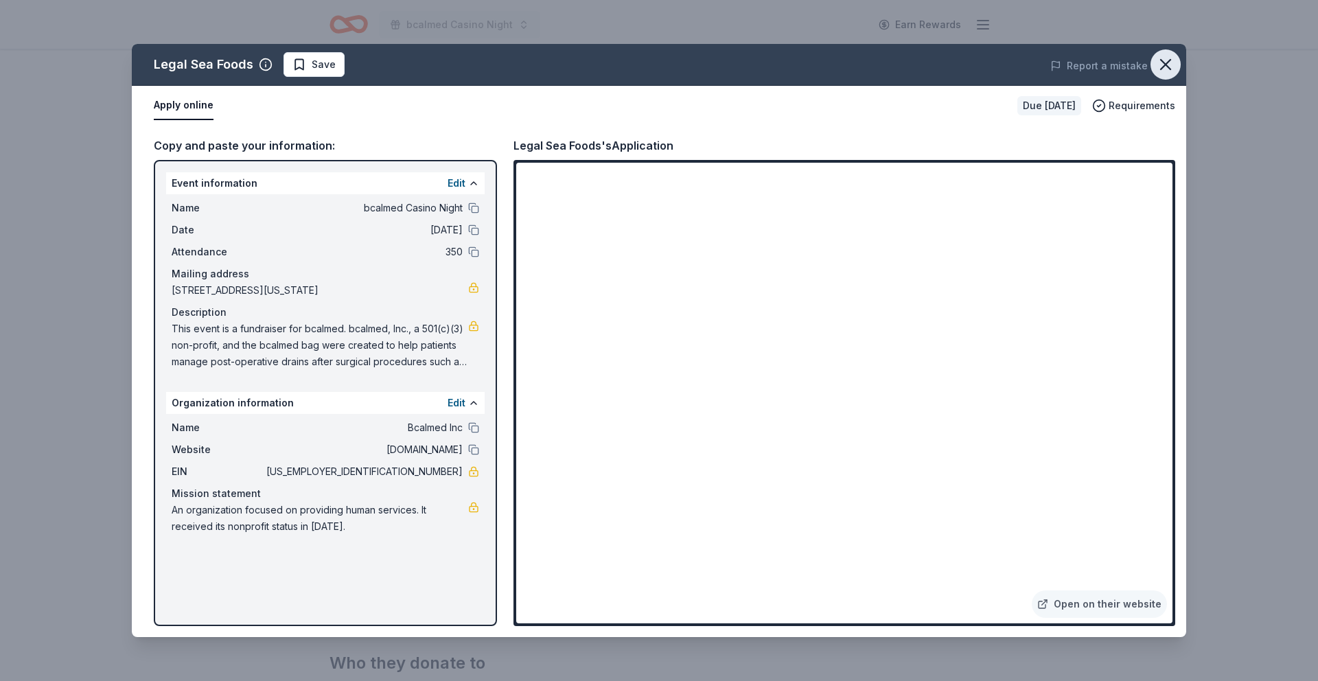
click at [1173, 65] on icon "button" at bounding box center [1165, 64] width 19 height 19
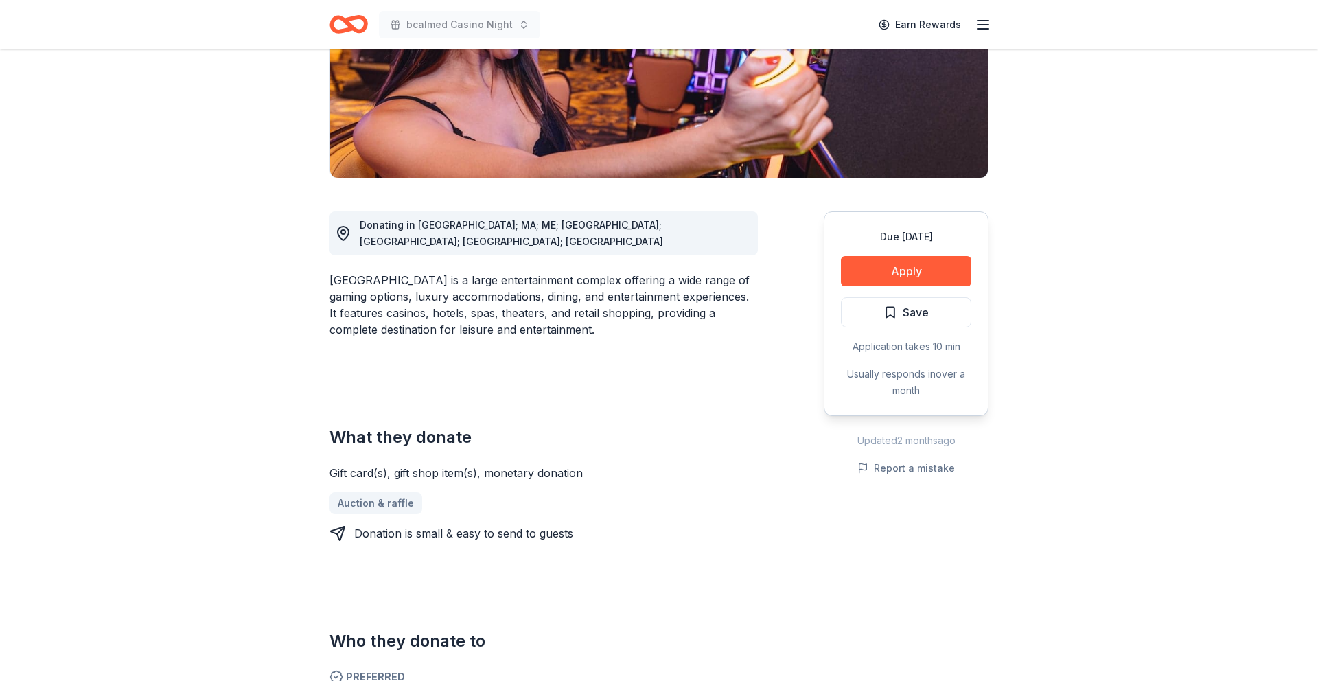
scroll to position [247, 0]
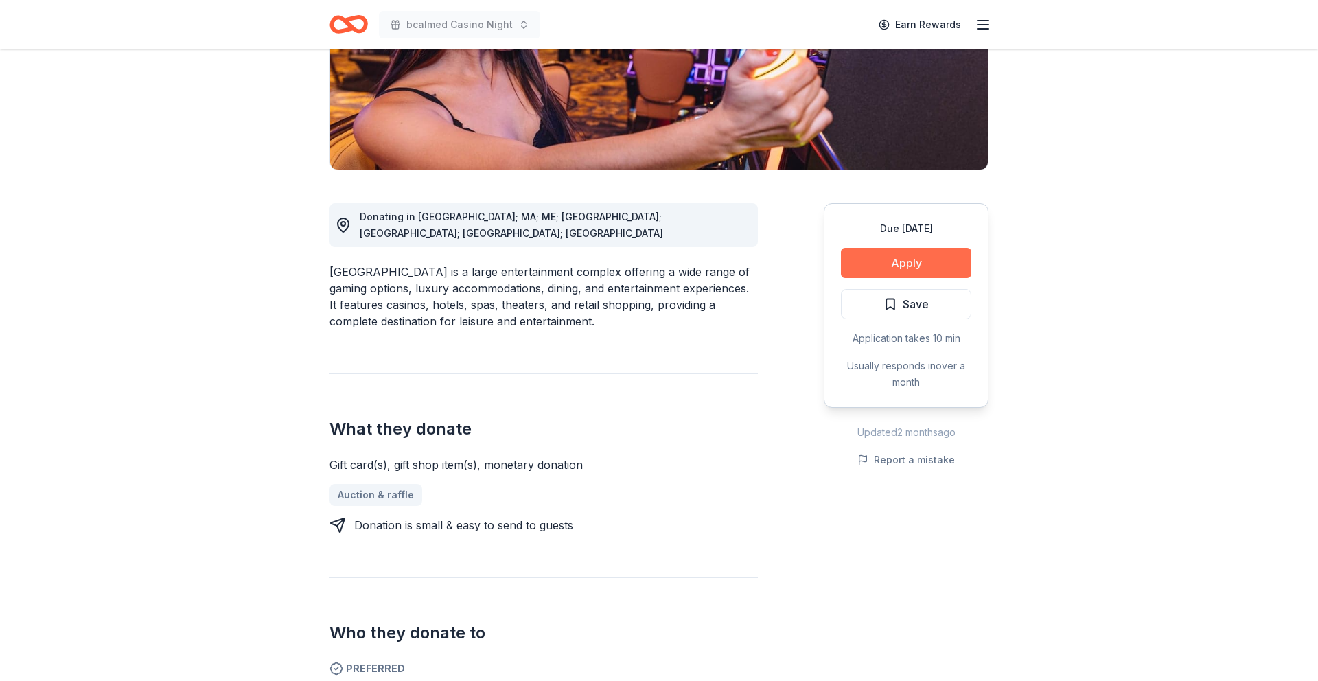
click at [866, 262] on button "Apply" at bounding box center [906, 263] width 130 height 30
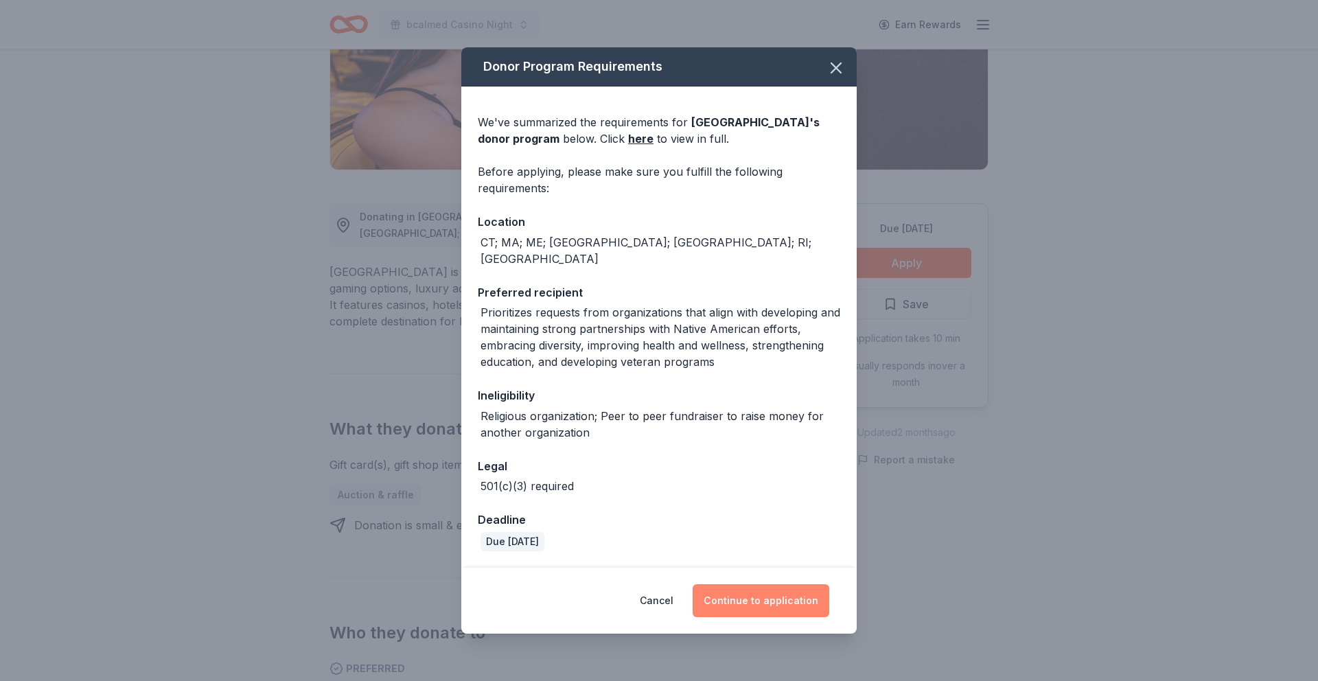
click at [757, 597] on button "Continue to application" at bounding box center [761, 600] width 137 height 33
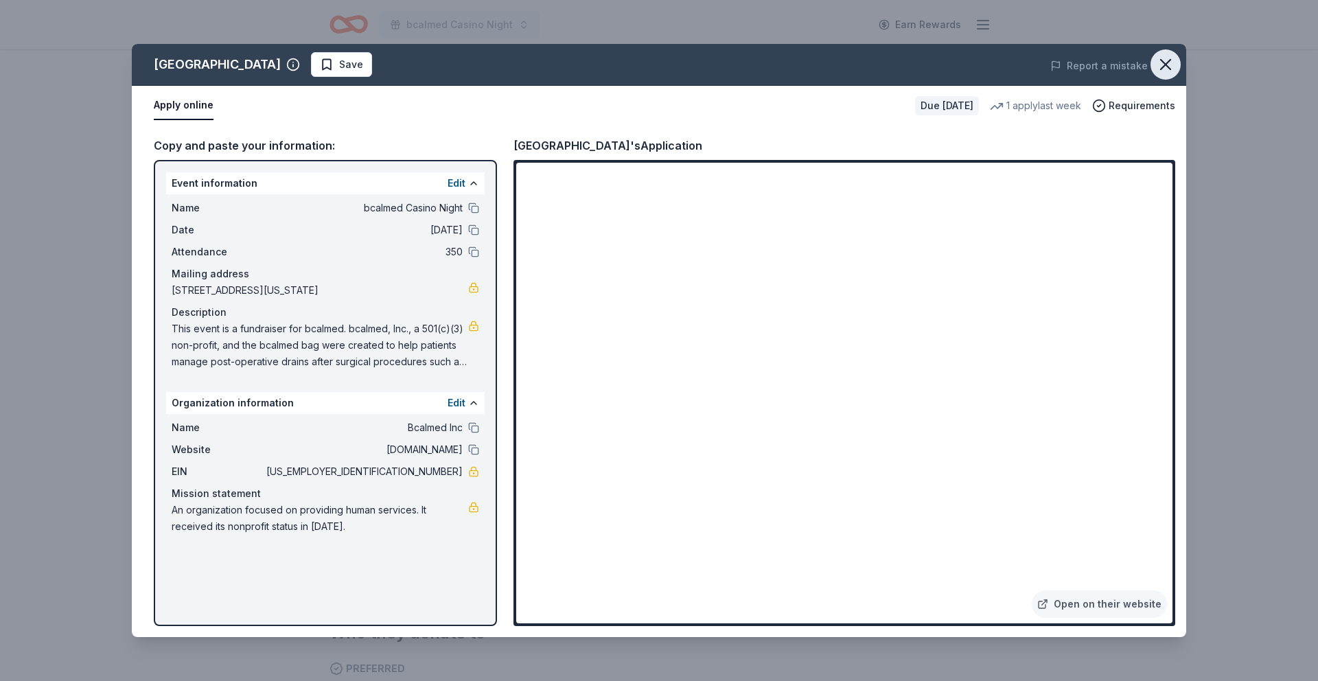
click at [1173, 64] on icon "button" at bounding box center [1165, 64] width 19 height 19
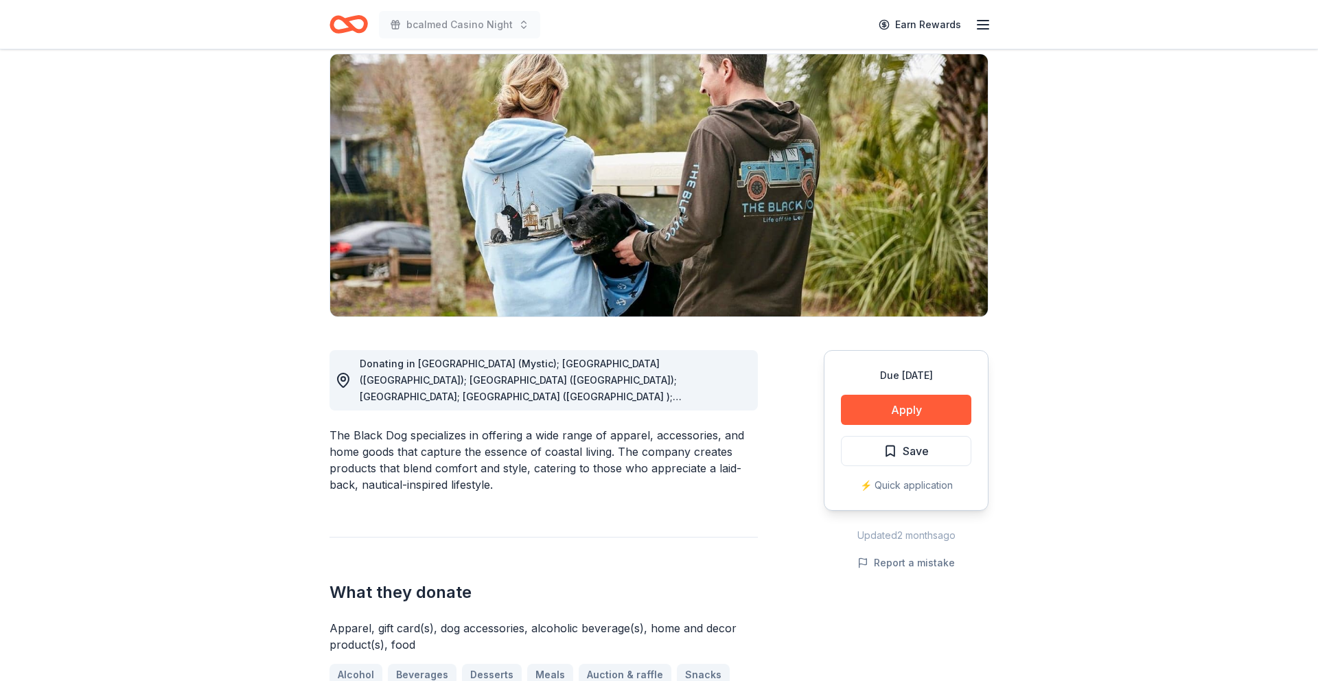
scroll to position [102, 0]
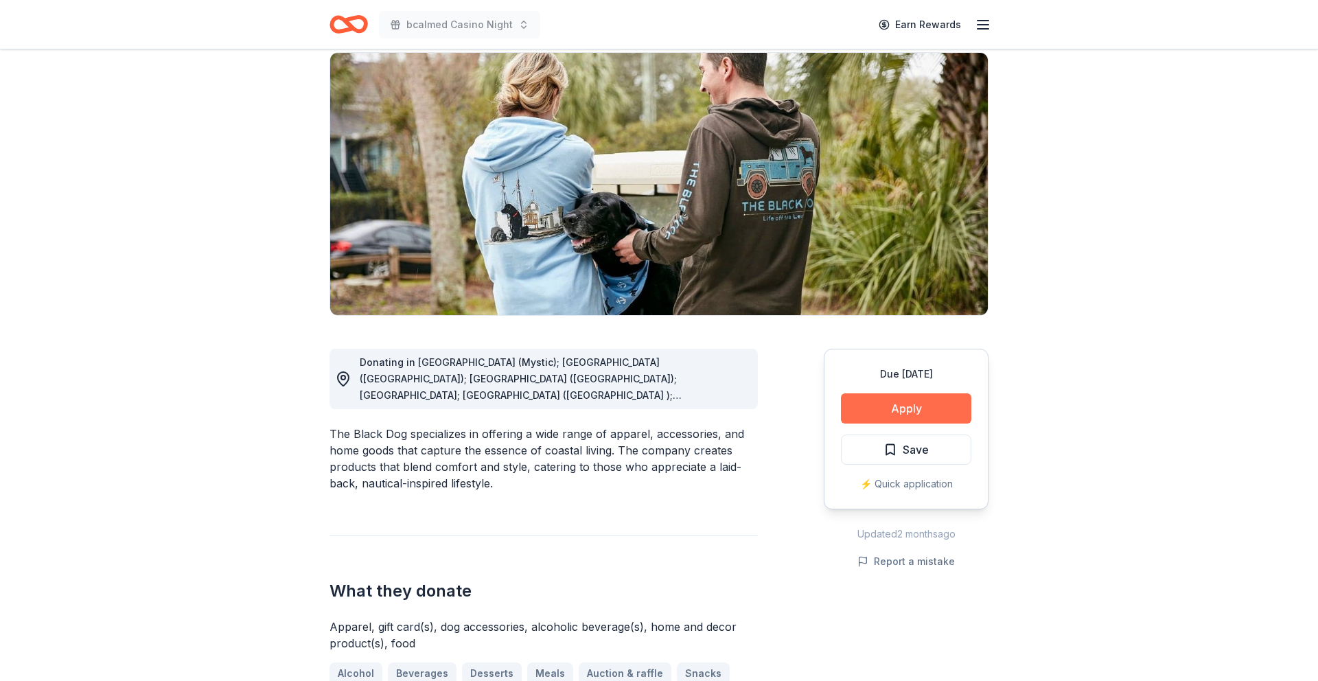
click at [897, 412] on button "Apply" at bounding box center [906, 408] width 130 height 30
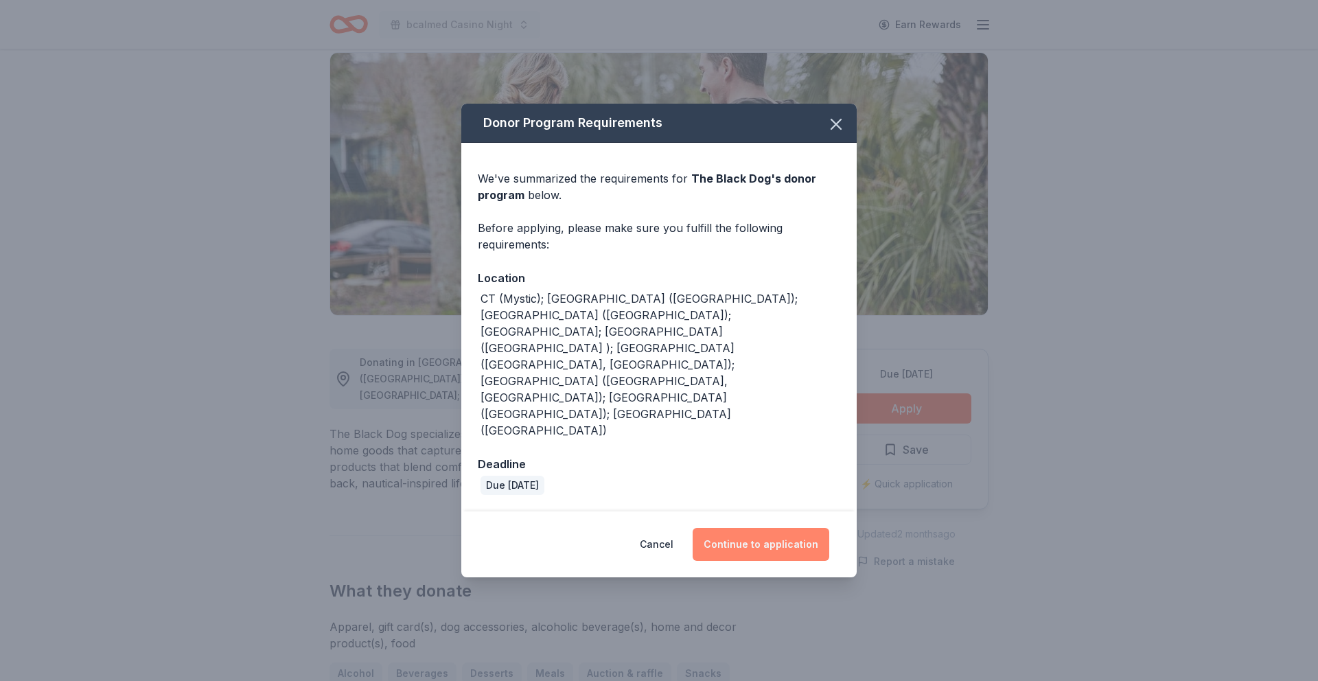
click at [802, 528] on button "Continue to application" at bounding box center [761, 544] width 137 height 33
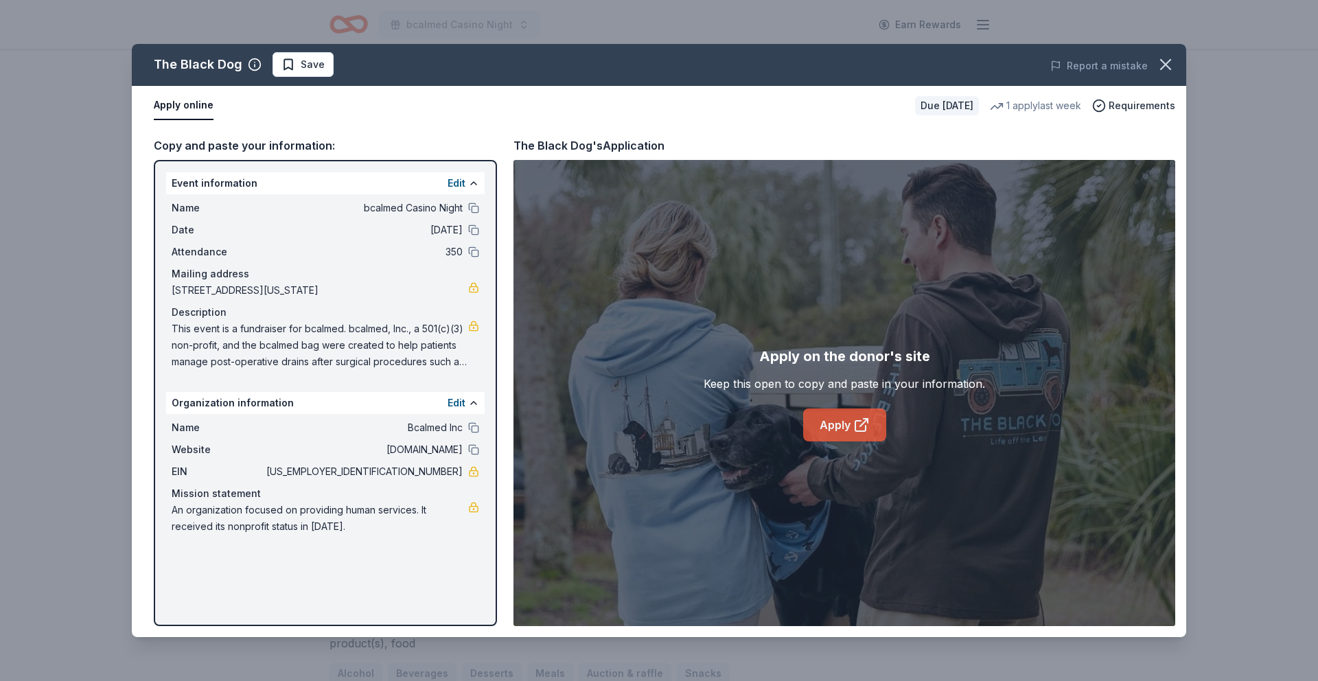
click at [857, 419] on icon at bounding box center [861, 425] width 16 height 16
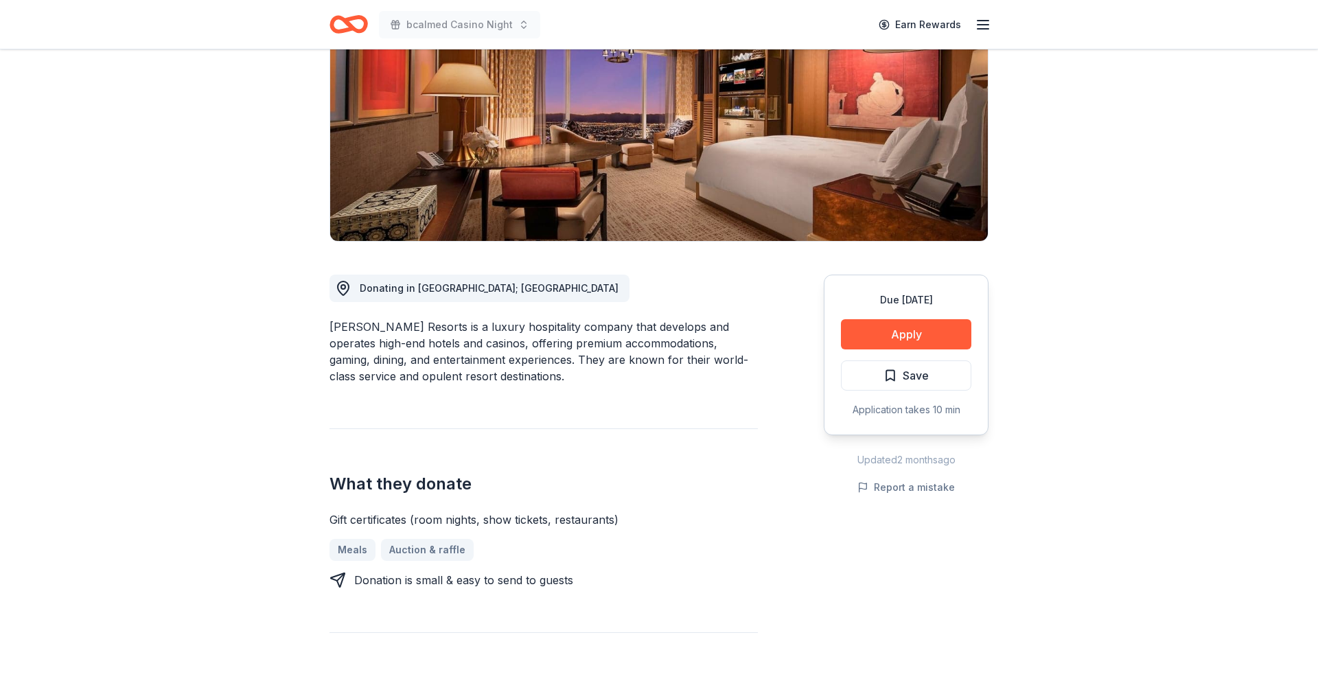
scroll to position [178, 0]
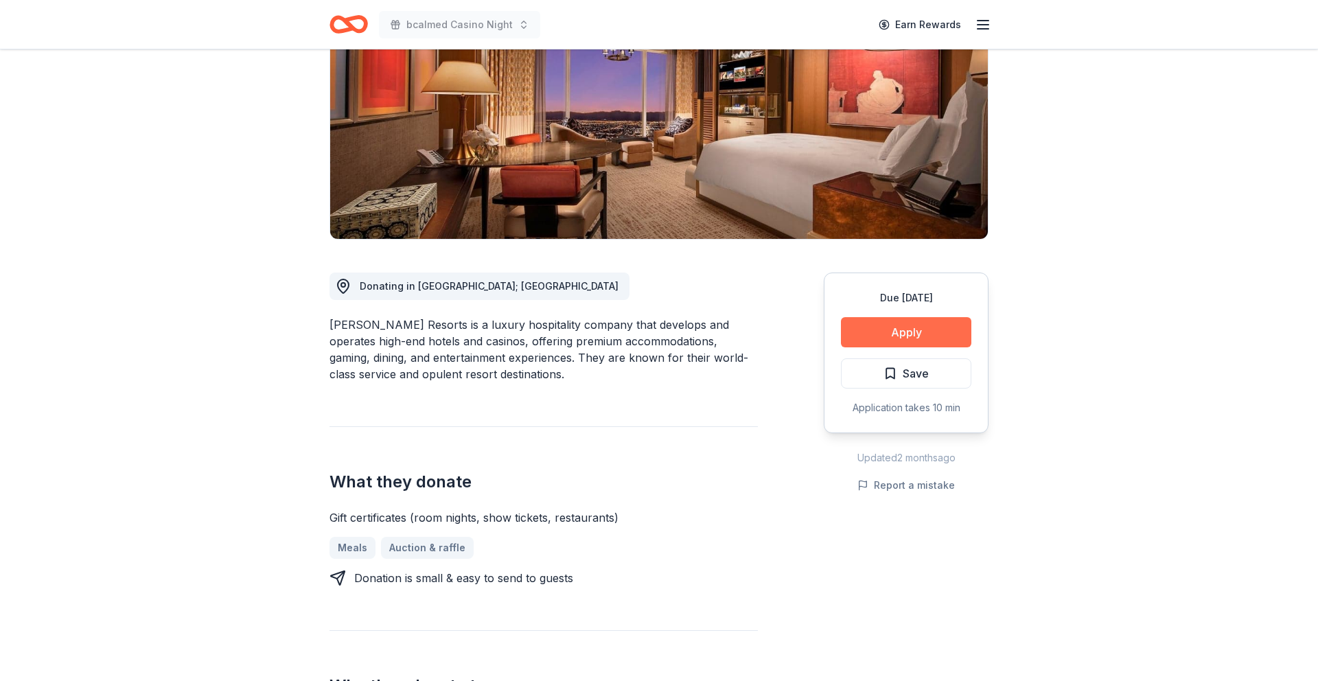
click at [910, 338] on button "Apply" at bounding box center [906, 332] width 130 height 30
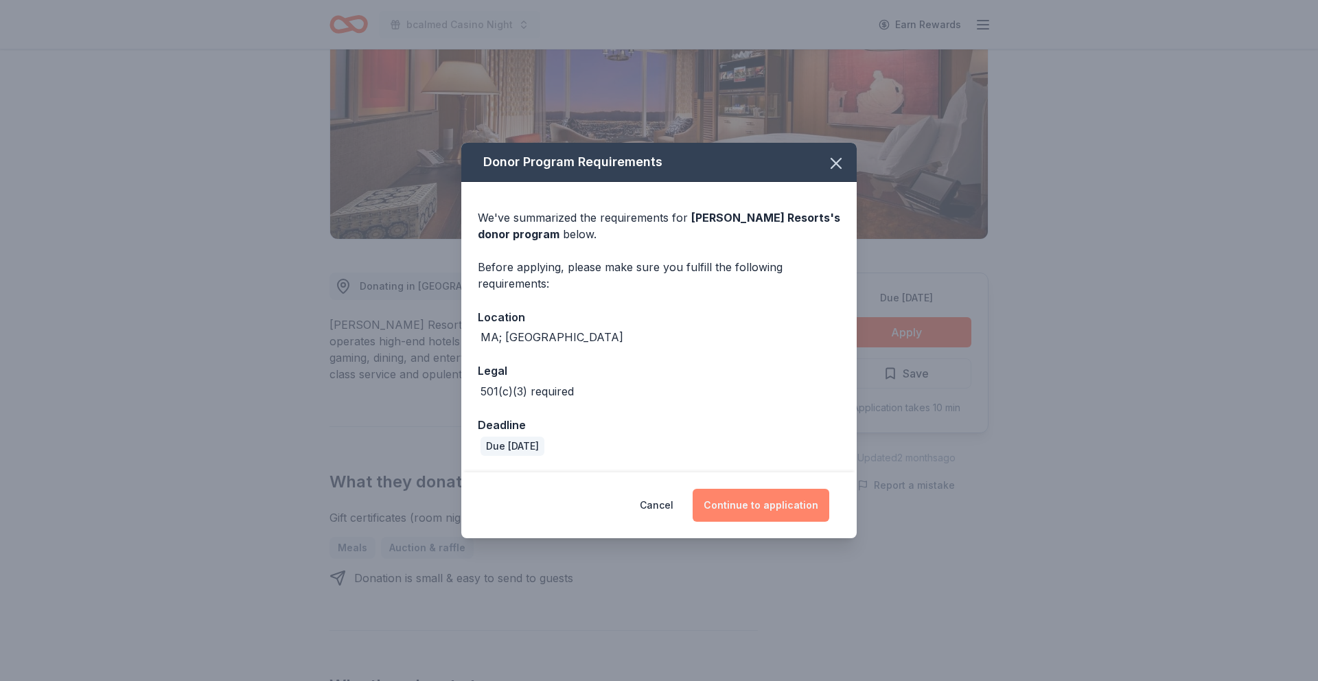
click at [732, 511] on button "Continue to application" at bounding box center [761, 505] width 137 height 33
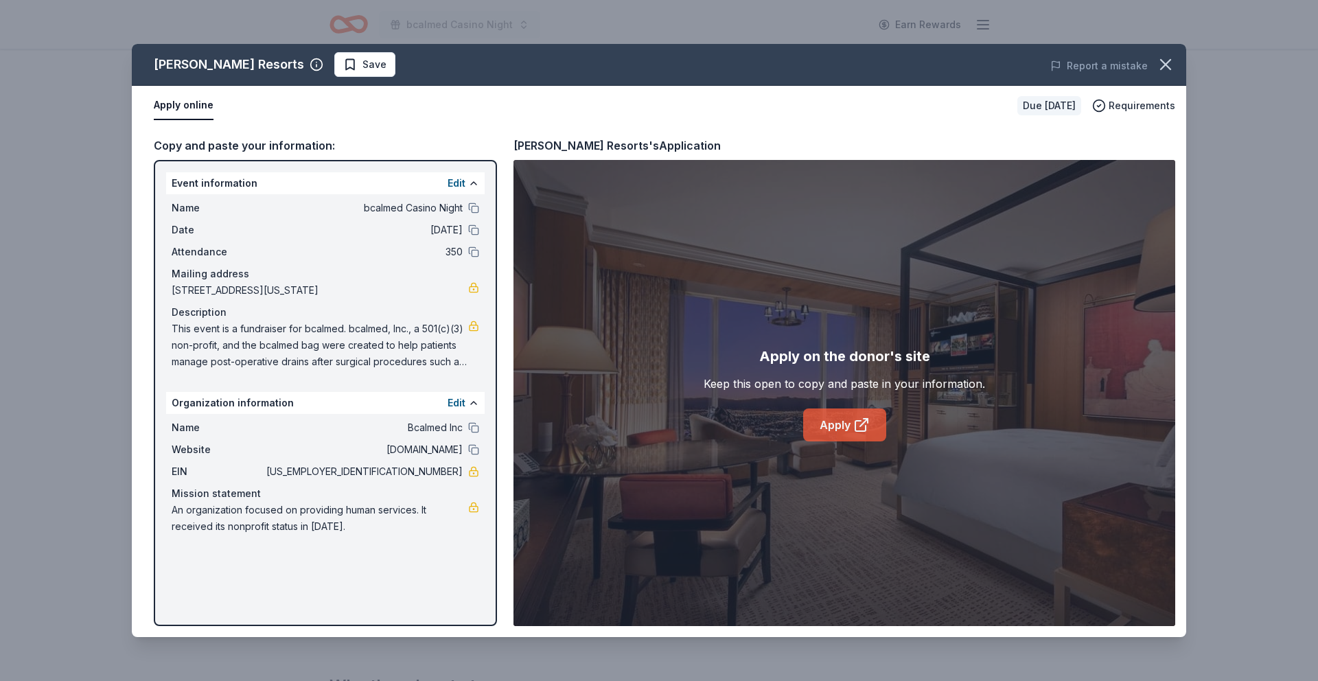
click at [831, 415] on link "Apply" at bounding box center [844, 424] width 83 height 33
